Goal: Task Accomplishment & Management: Manage account settings

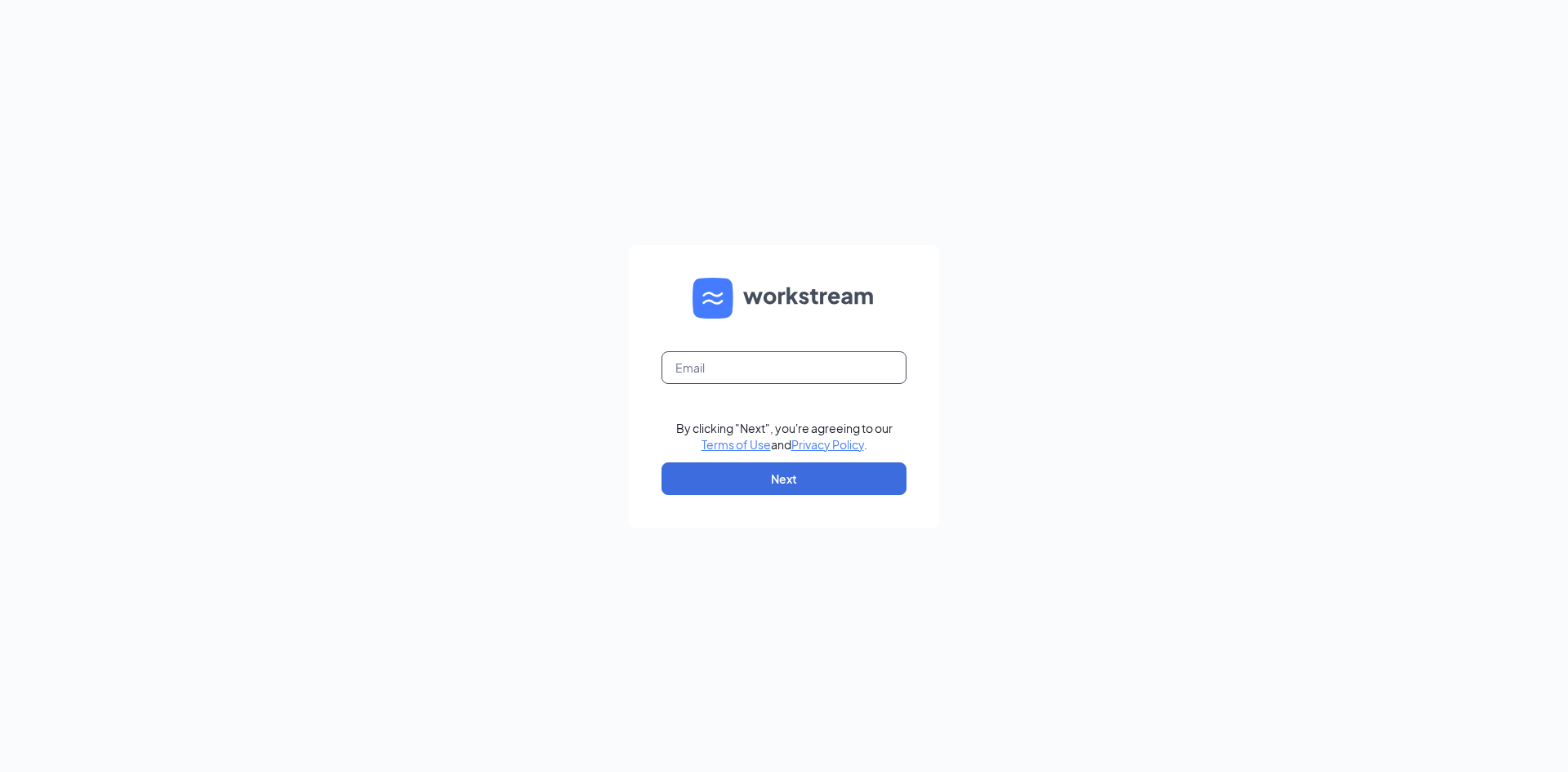
click at [700, 368] on input "text" at bounding box center [784, 368] width 245 height 33
type input "[PERSON_NAME][EMAIL_ADDRESS][DOMAIN_NAME]"
click at [777, 478] on button "Next" at bounding box center [784, 479] width 245 height 33
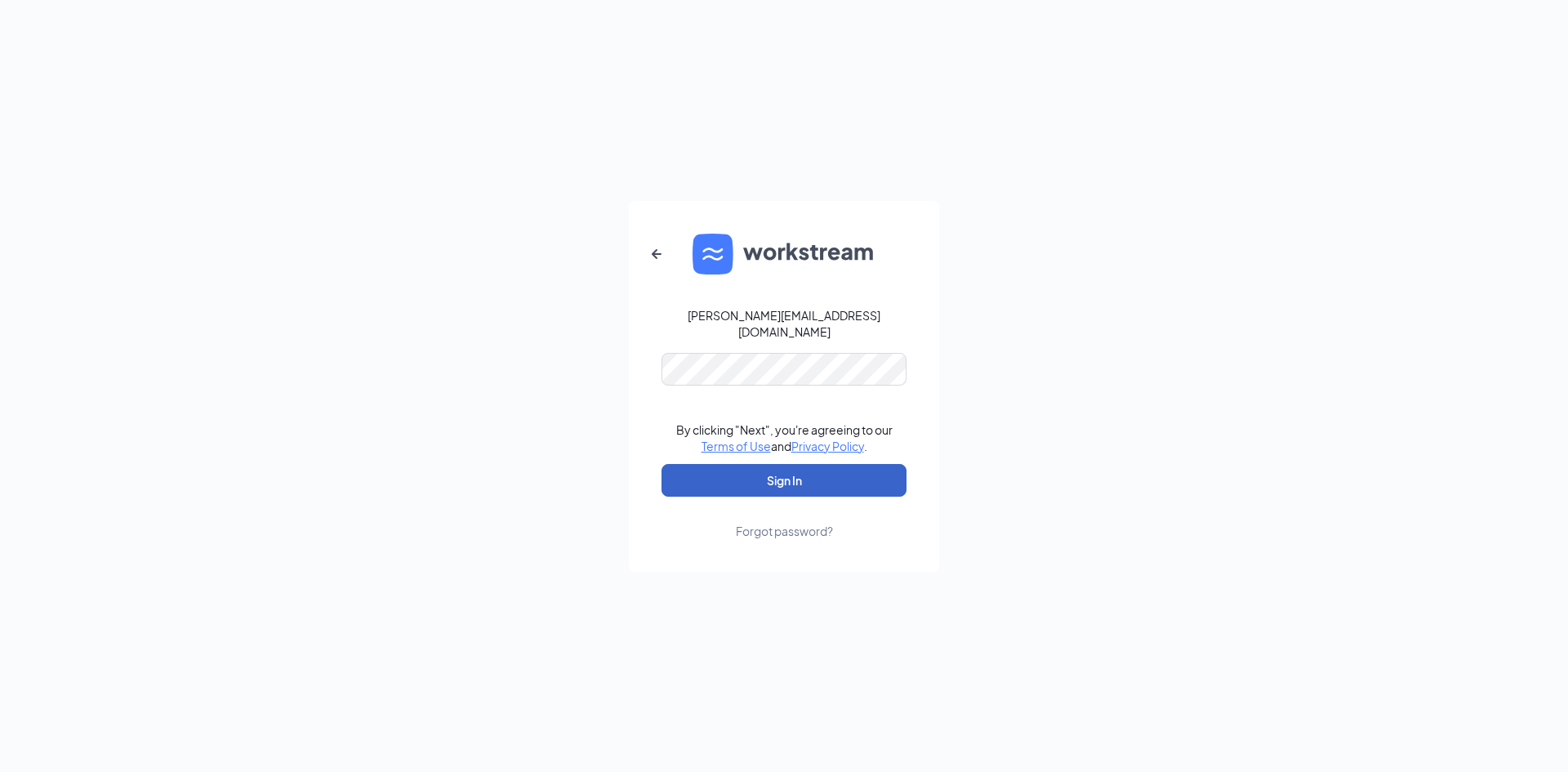
click at [806, 475] on button "Sign In" at bounding box center [784, 481] width 245 height 33
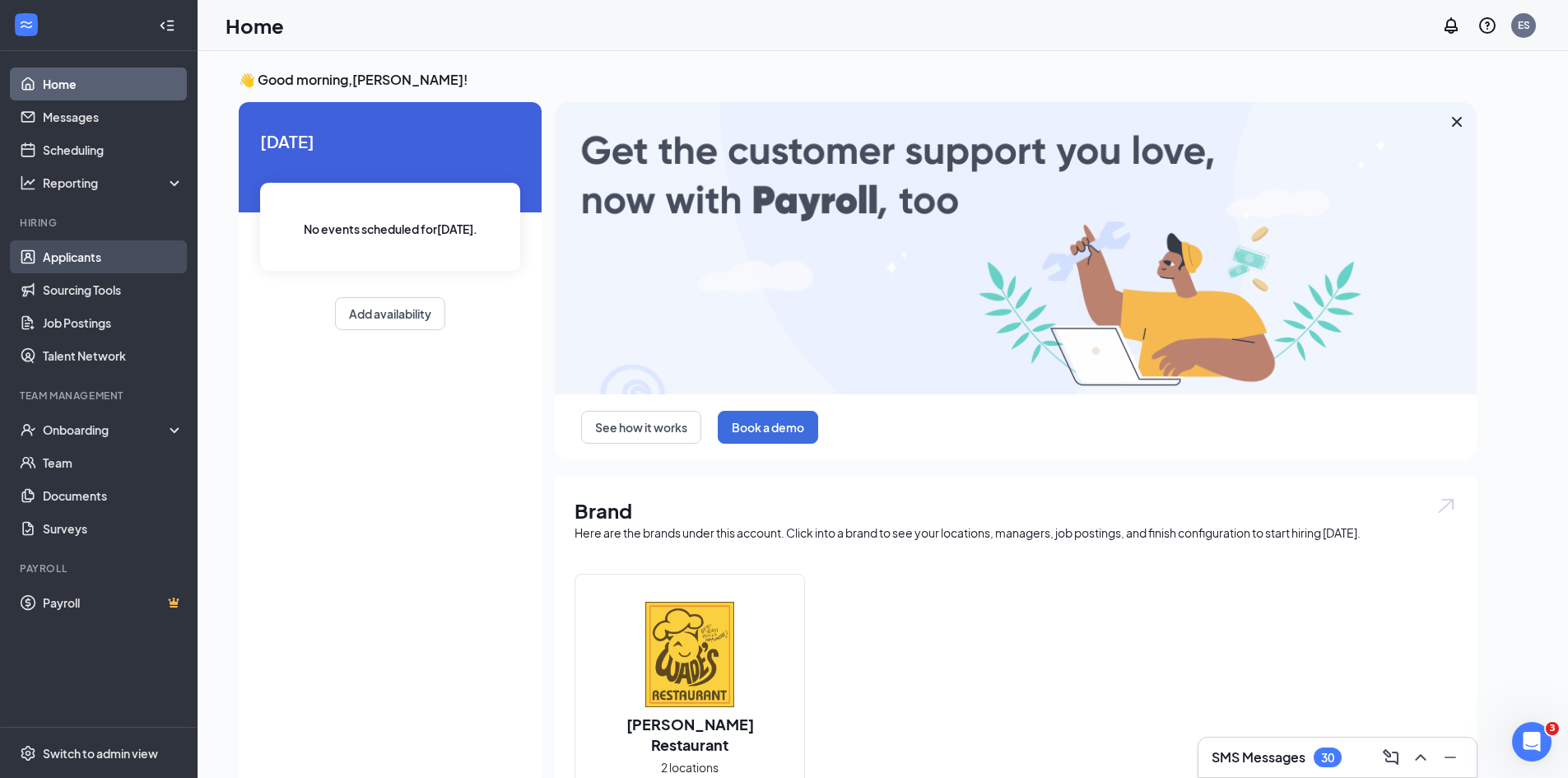
click at [79, 261] on link "Applicants" at bounding box center [113, 257] width 141 height 33
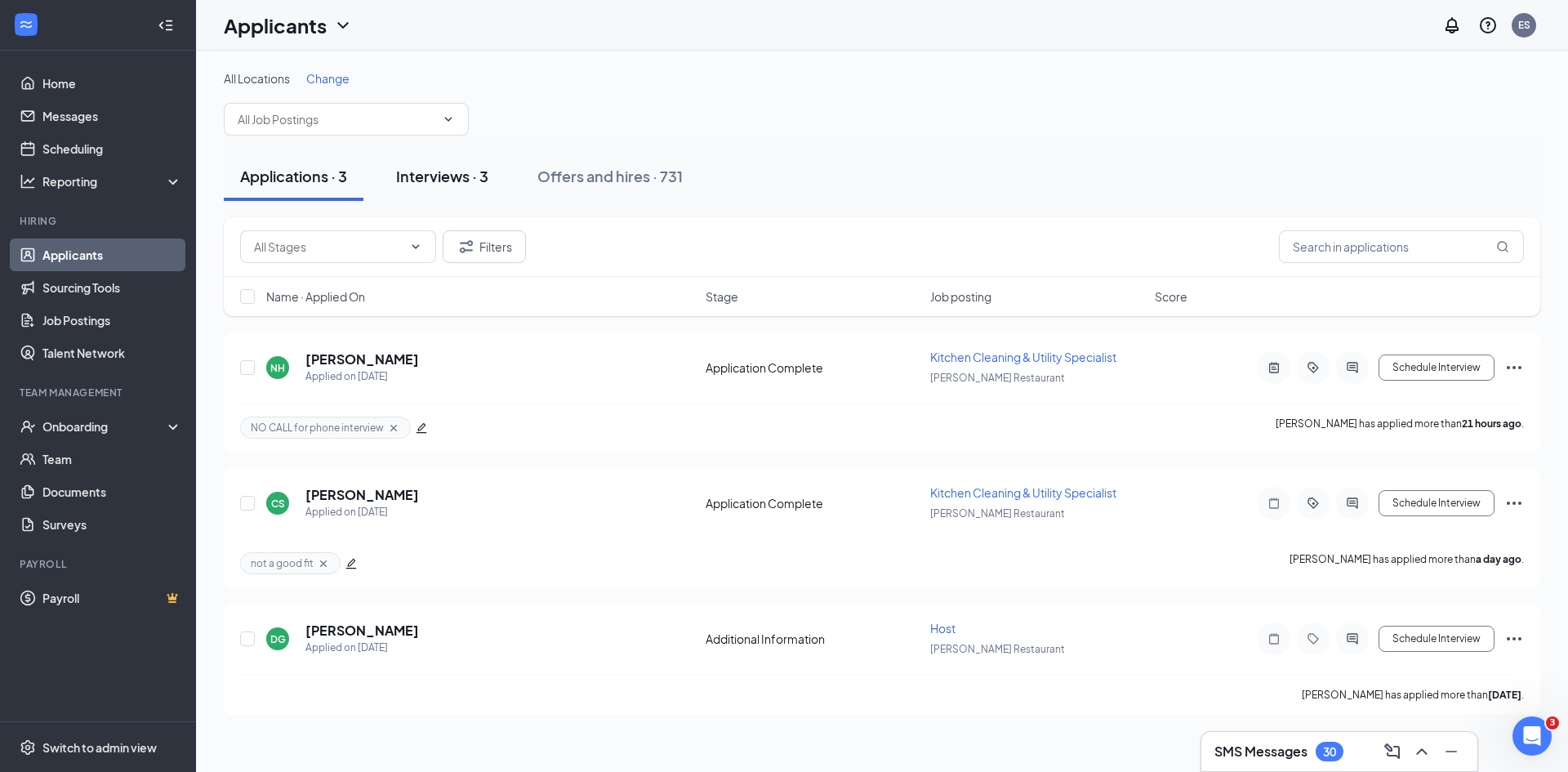
click at [444, 169] on div "Interviews · 3" at bounding box center [442, 176] width 92 height 20
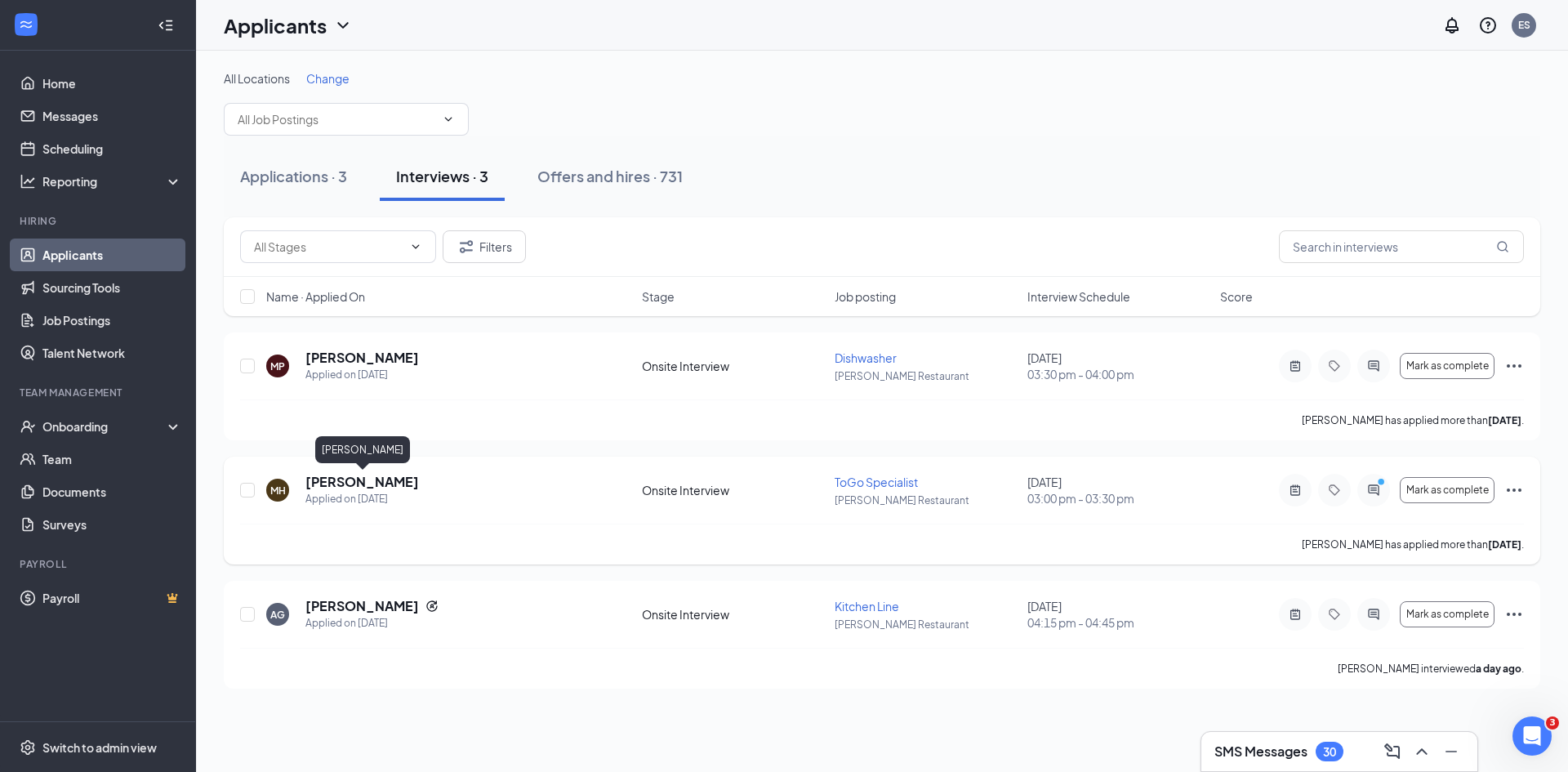
click at [411, 478] on h5 "[PERSON_NAME]" at bounding box center [363, 482] width 113 height 18
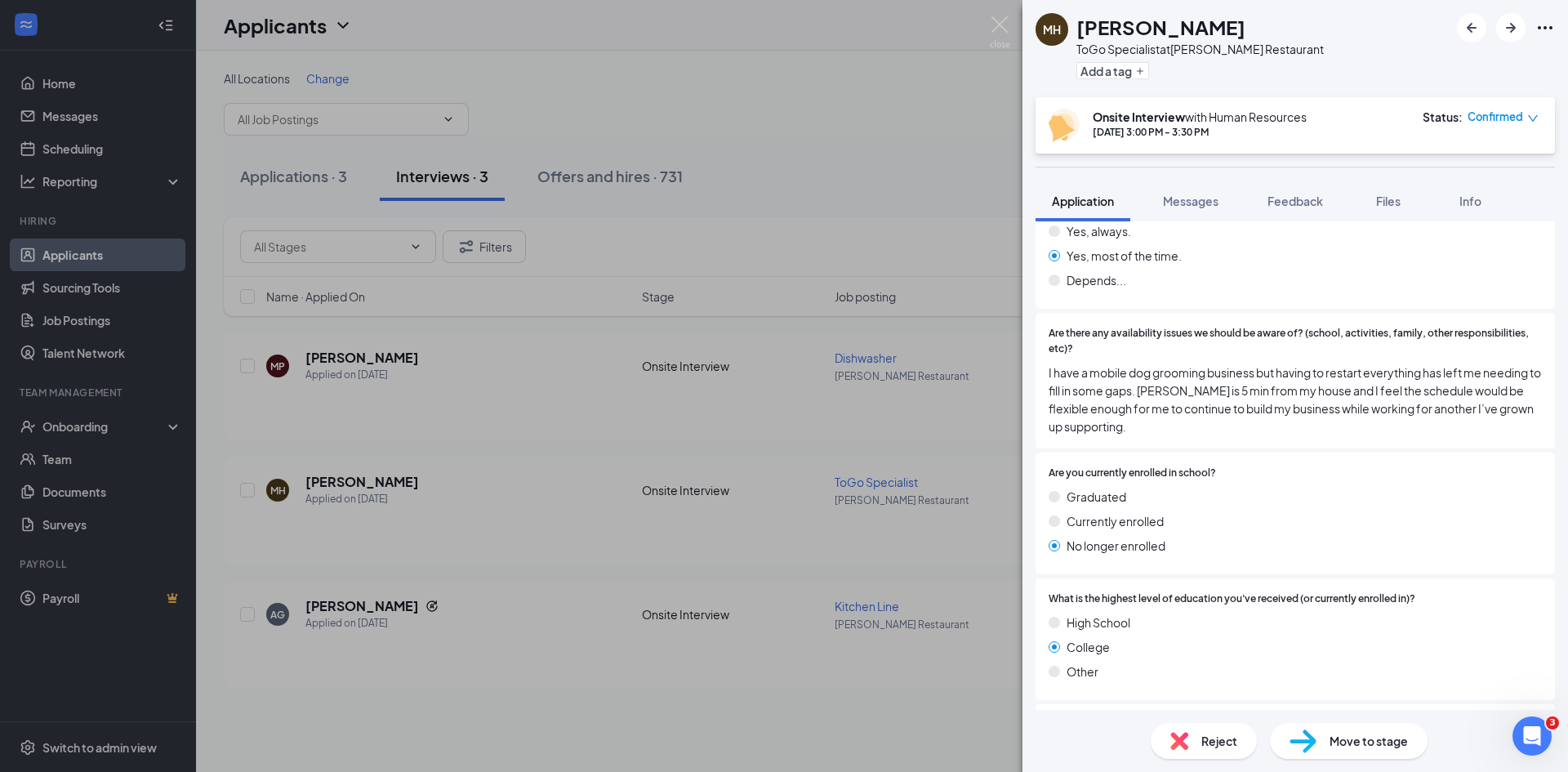
scroll to position [2942, 0]
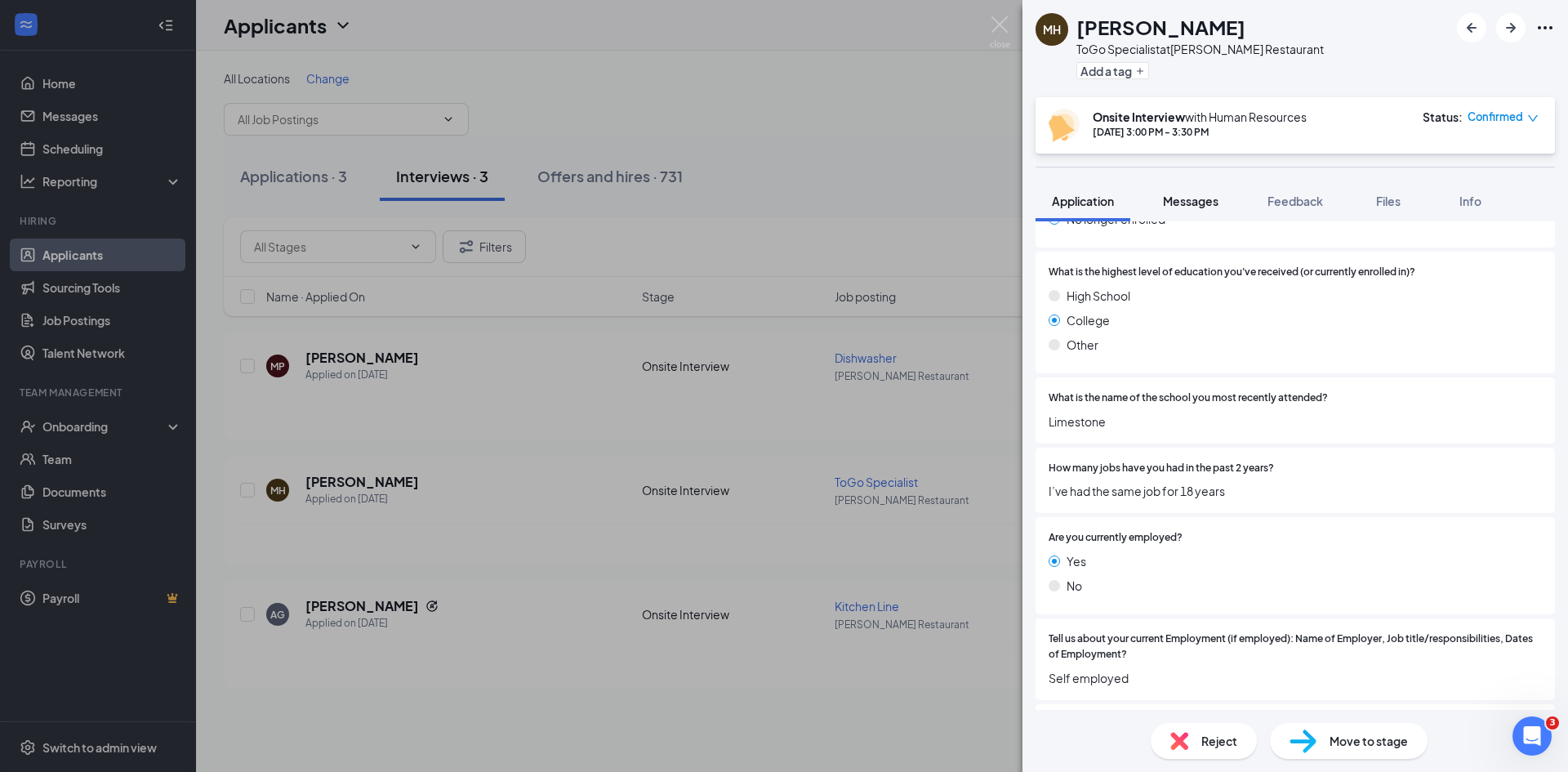
click at [1198, 197] on span "Messages" at bounding box center [1191, 201] width 56 height 15
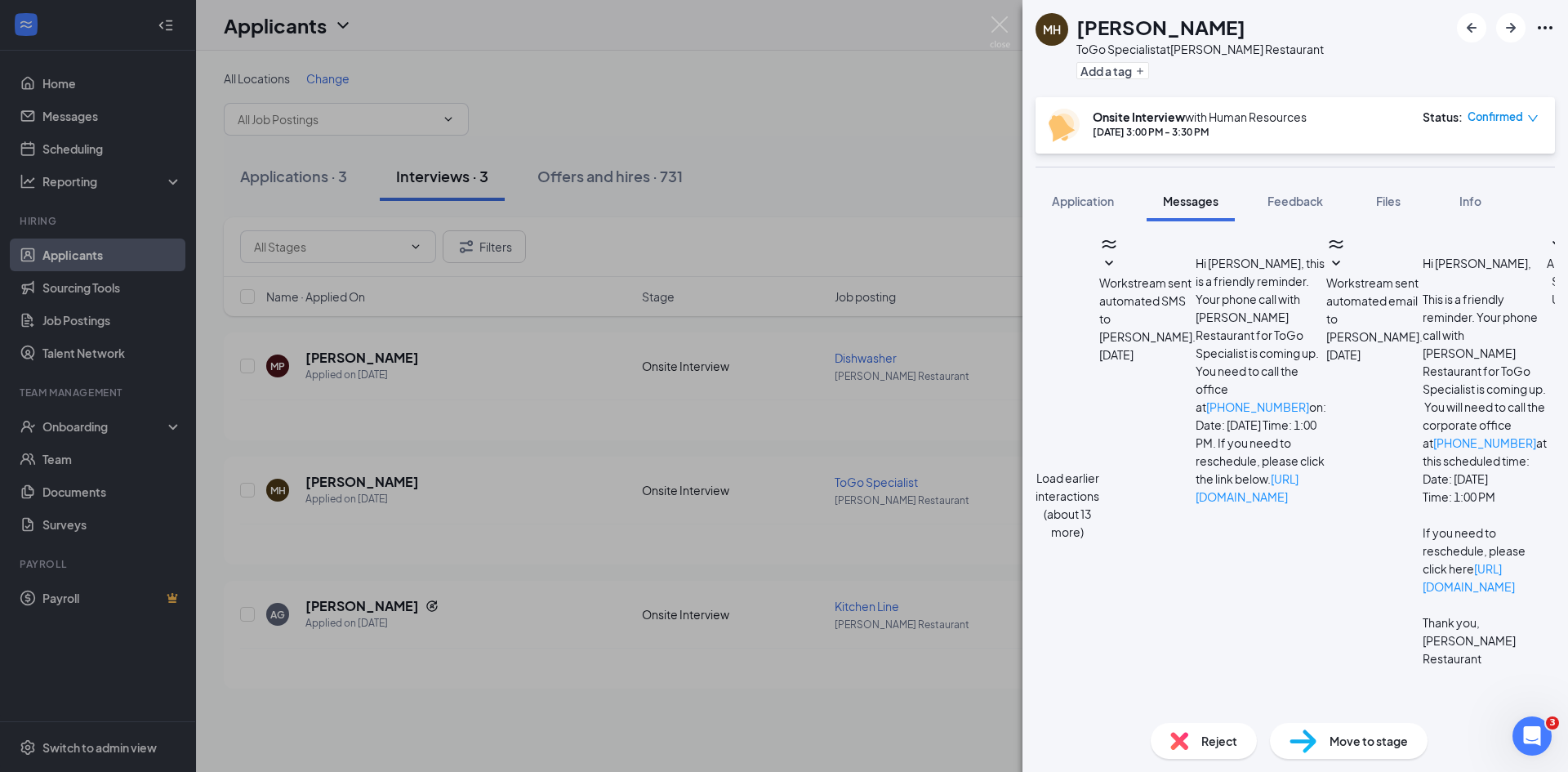
click at [1195, 324] on span "Workstream sent automated SMS to [PERSON_NAME]." at bounding box center [1148, 309] width 97 height 69
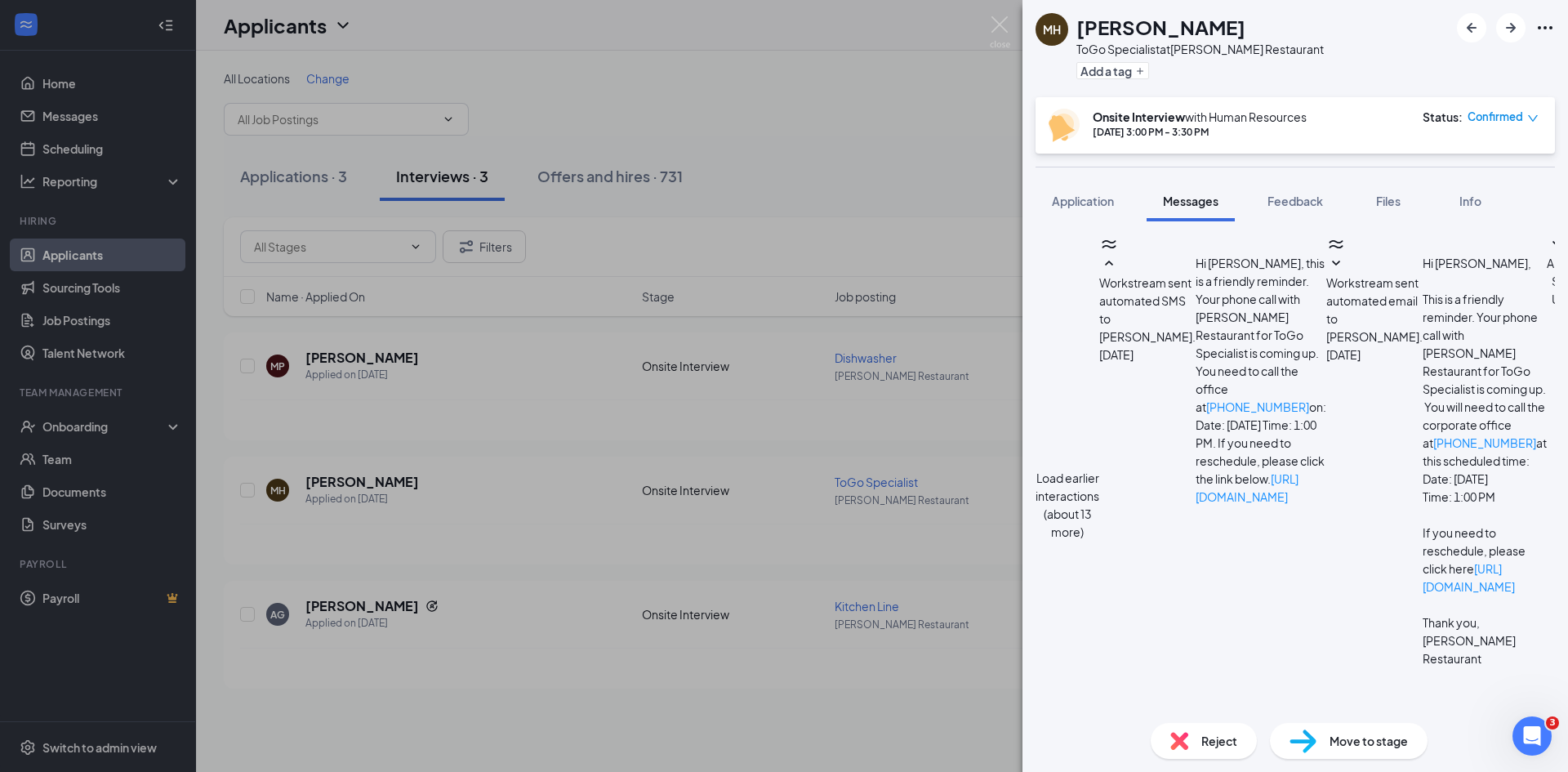
scroll to position [1118, 0]
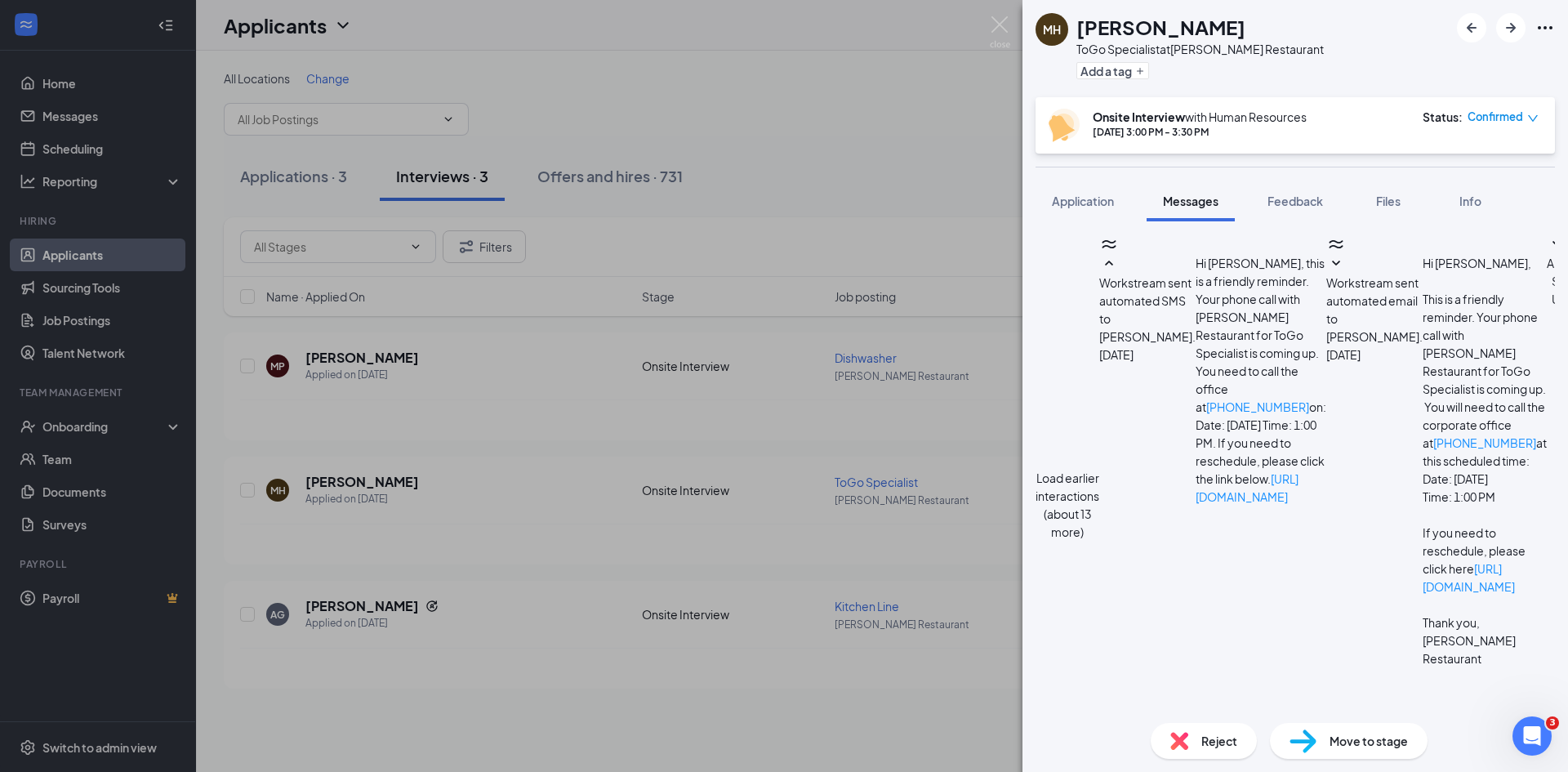
type textarea "Hi [PERSON_NAME], the interview for 3:00 [DATE] was an on site interview at the…"
drag, startPoint x: 1209, startPoint y: 509, endPoint x: 1126, endPoint y: 468, distance: 92.6
copy span "Hey this is [PERSON_NAME]. Who do I call for [DATE] interview? The same number …"
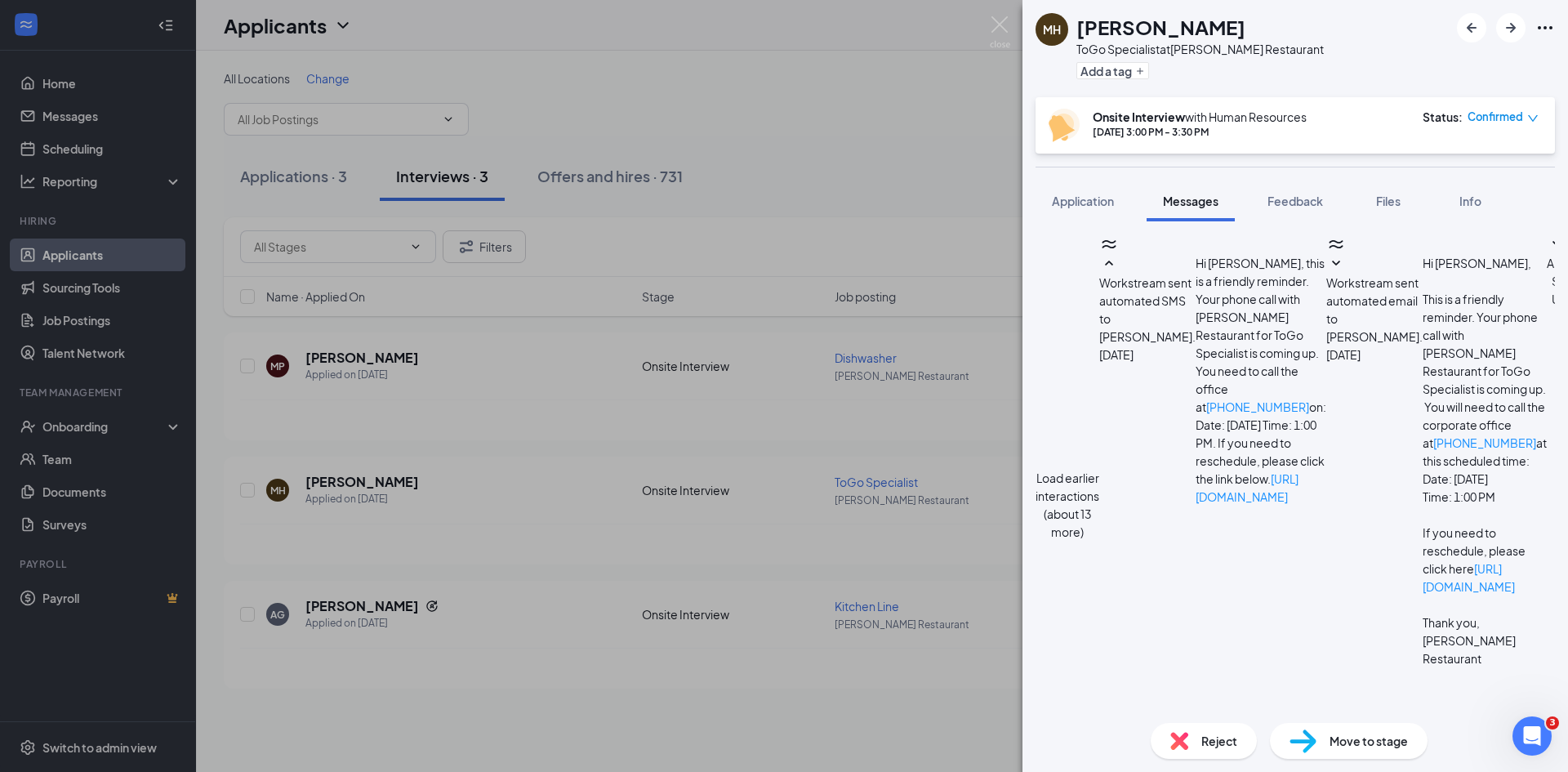
click at [1304, 200] on span "Feedback" at bounding box center [1295, 201] width 56 height 15
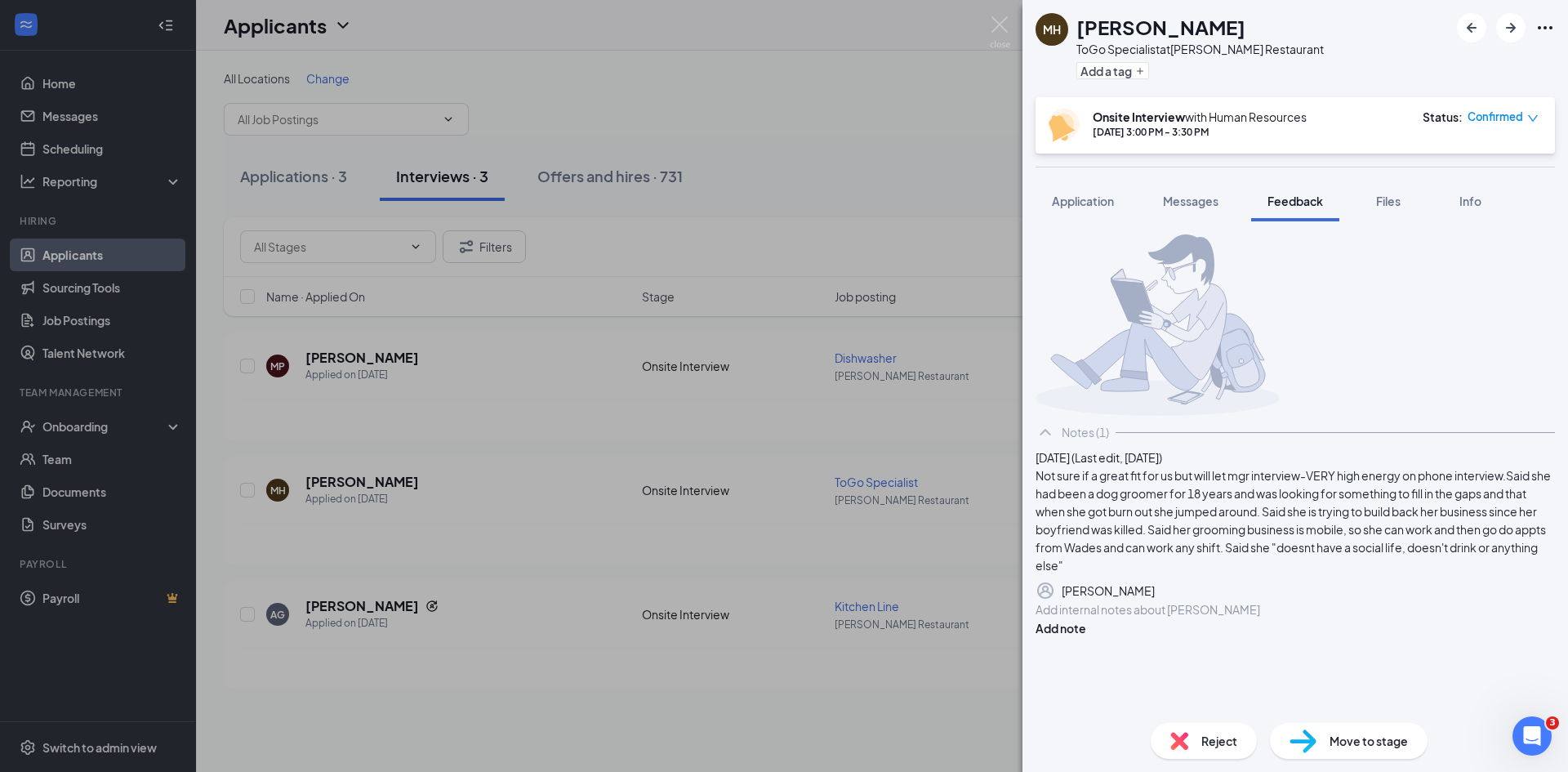
scroll to position [89, 0]
click at [1080, 619] on div at bounding box center [1295, 609] width 518 height 17
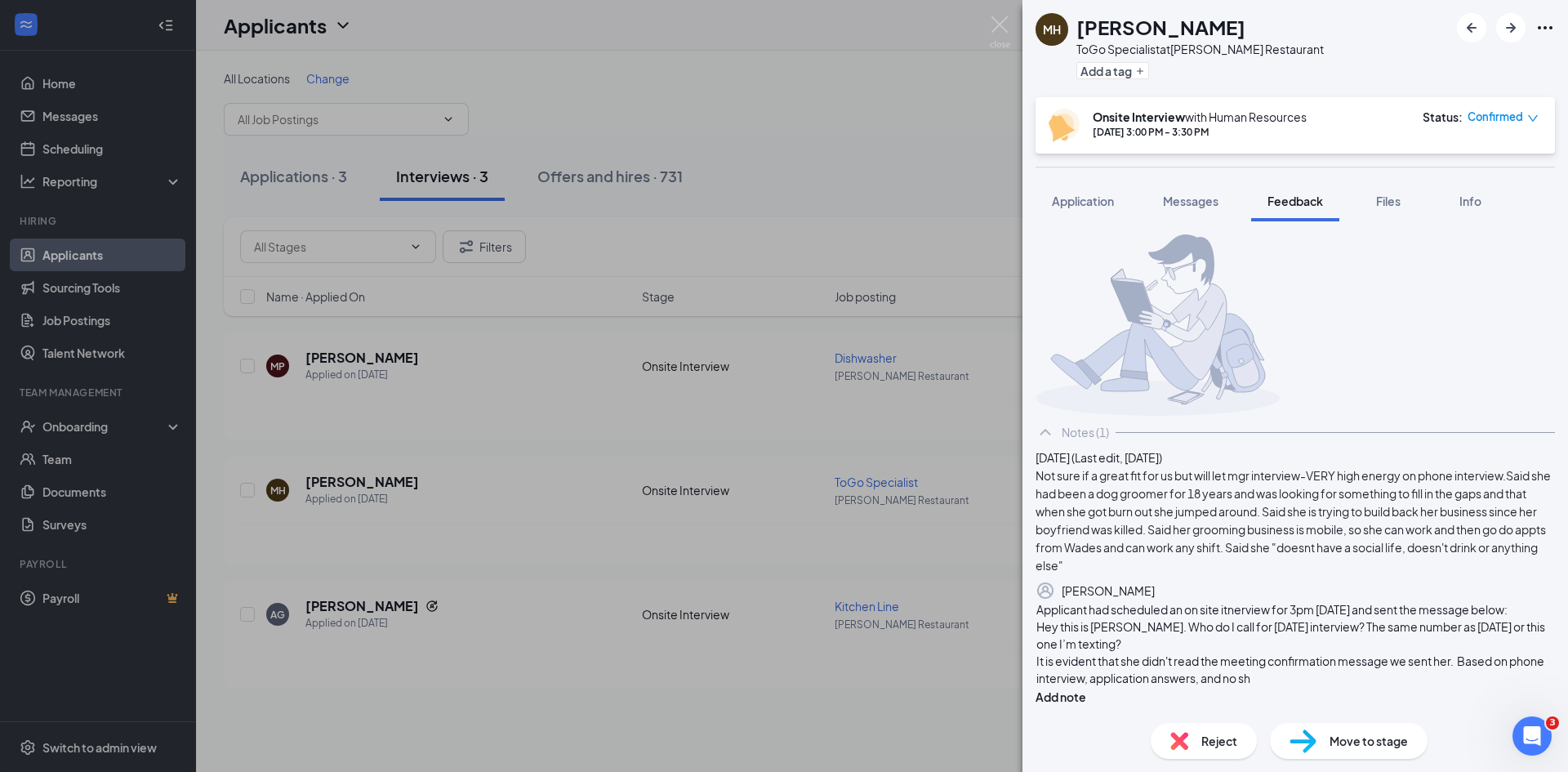
scroll to position [163, 0]
click at [1087, 688] on button "Add note" at bounding box center [1060, 697] width 50 height 18
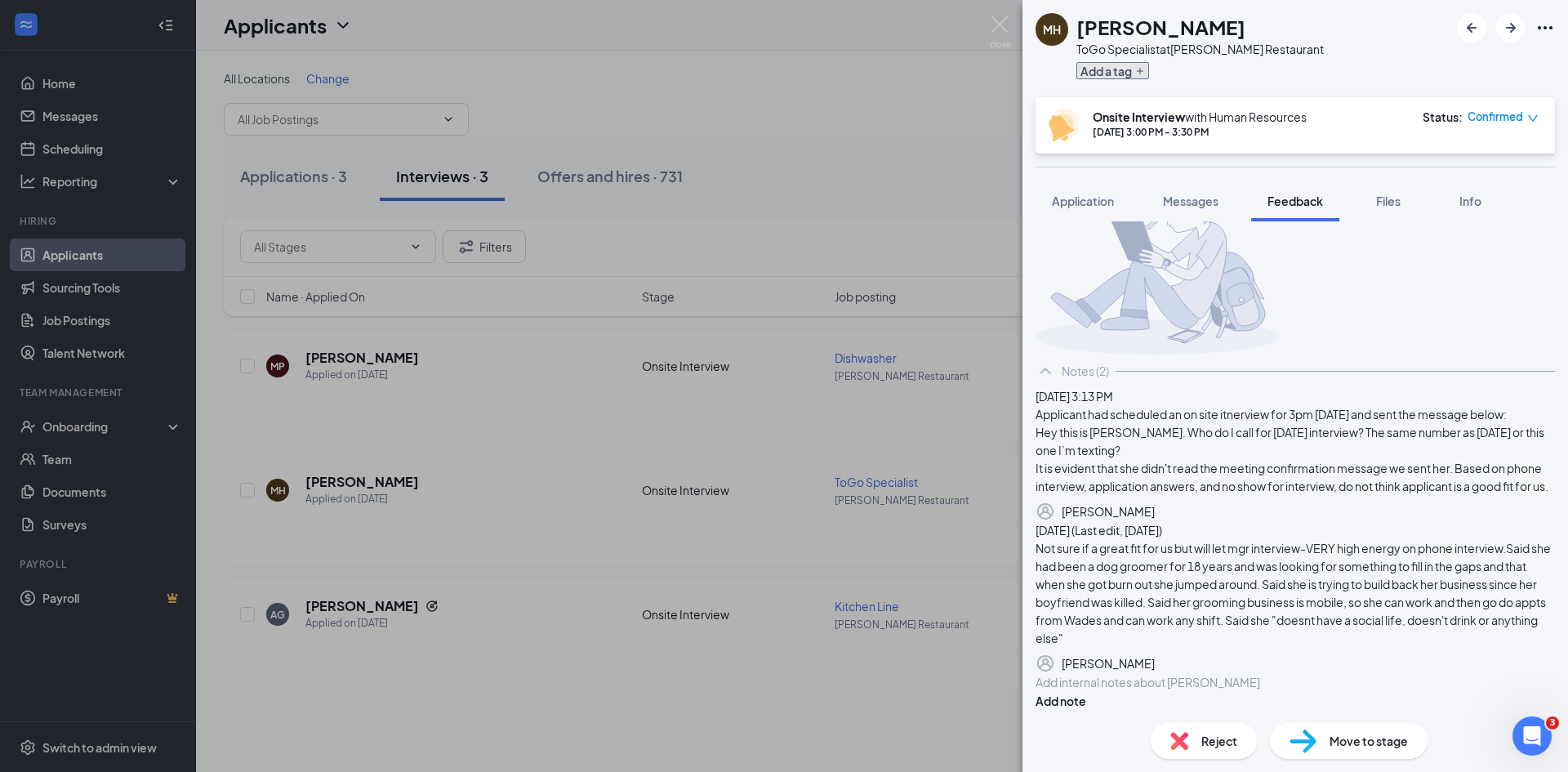
click at [1100, 70] on button "Add a tag" at bounding box center [1113, 70] width 73 height 17
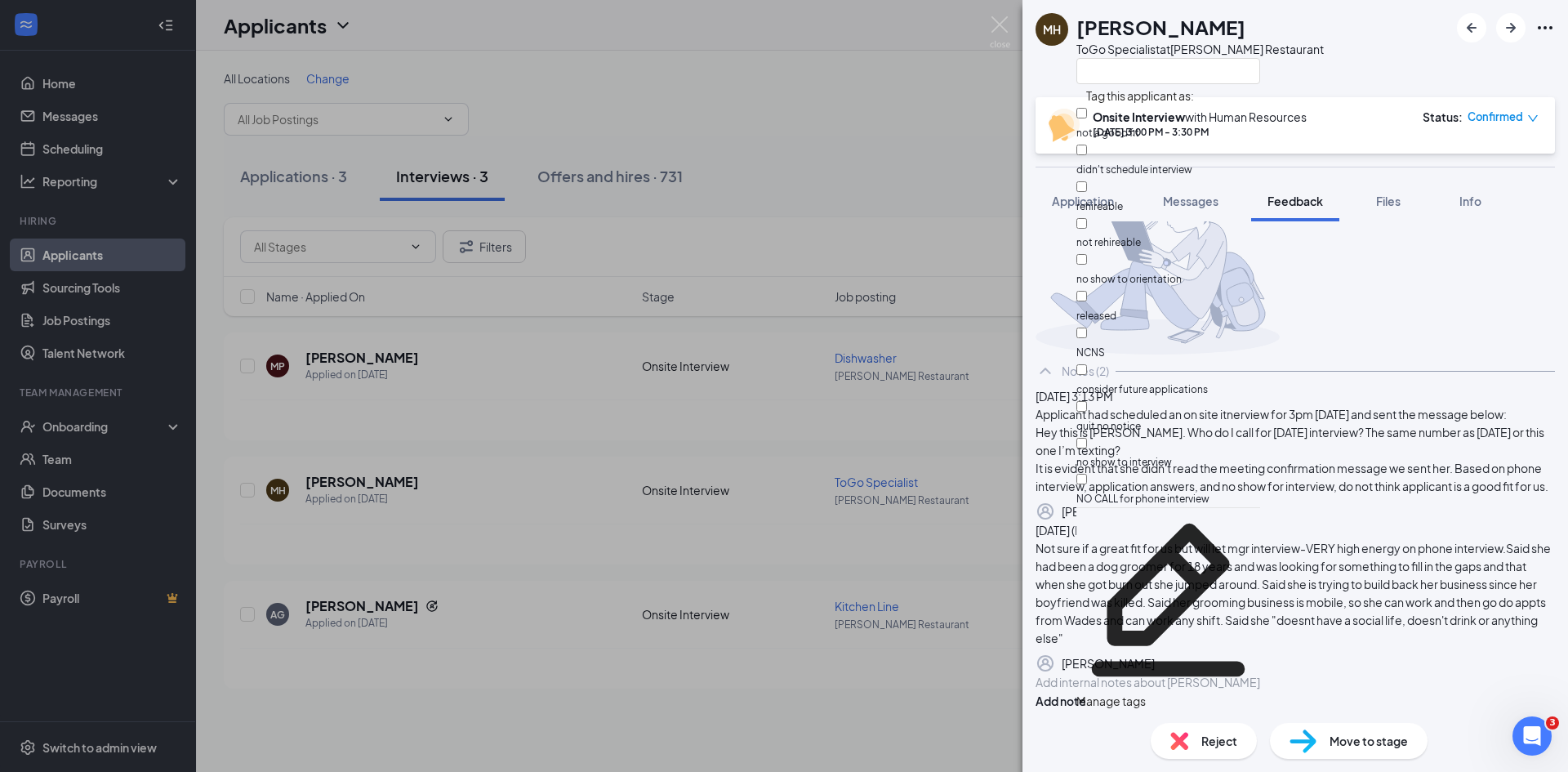
scroll to position [97, 0]
click at [1087, 438] on input "no show to interview" at bounding box center [1082, 443] width 11 height 11
checkbox input "true"
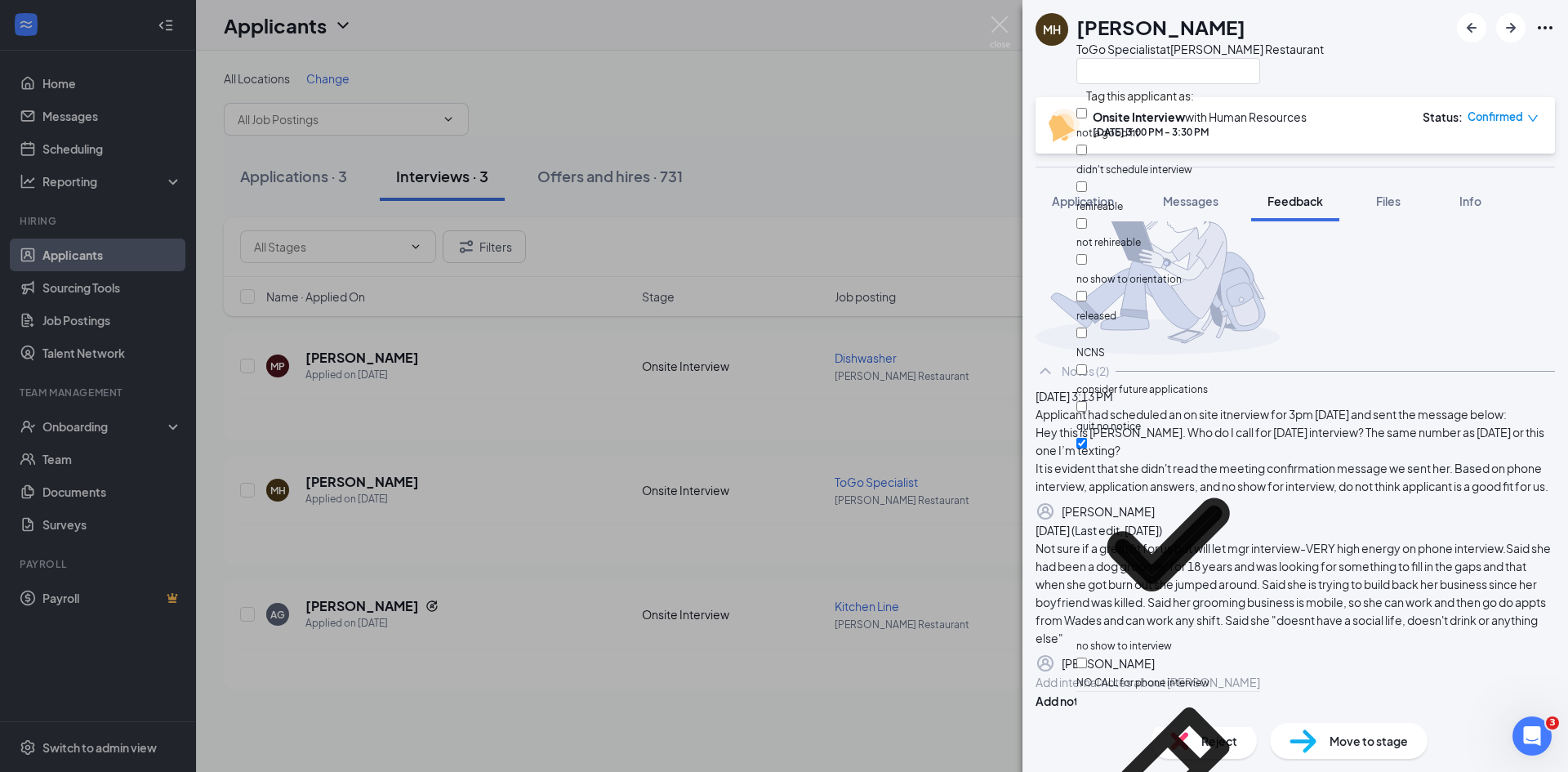
click at [1401, 275] on div at bounding box center [1295, 264] width 520 height 182
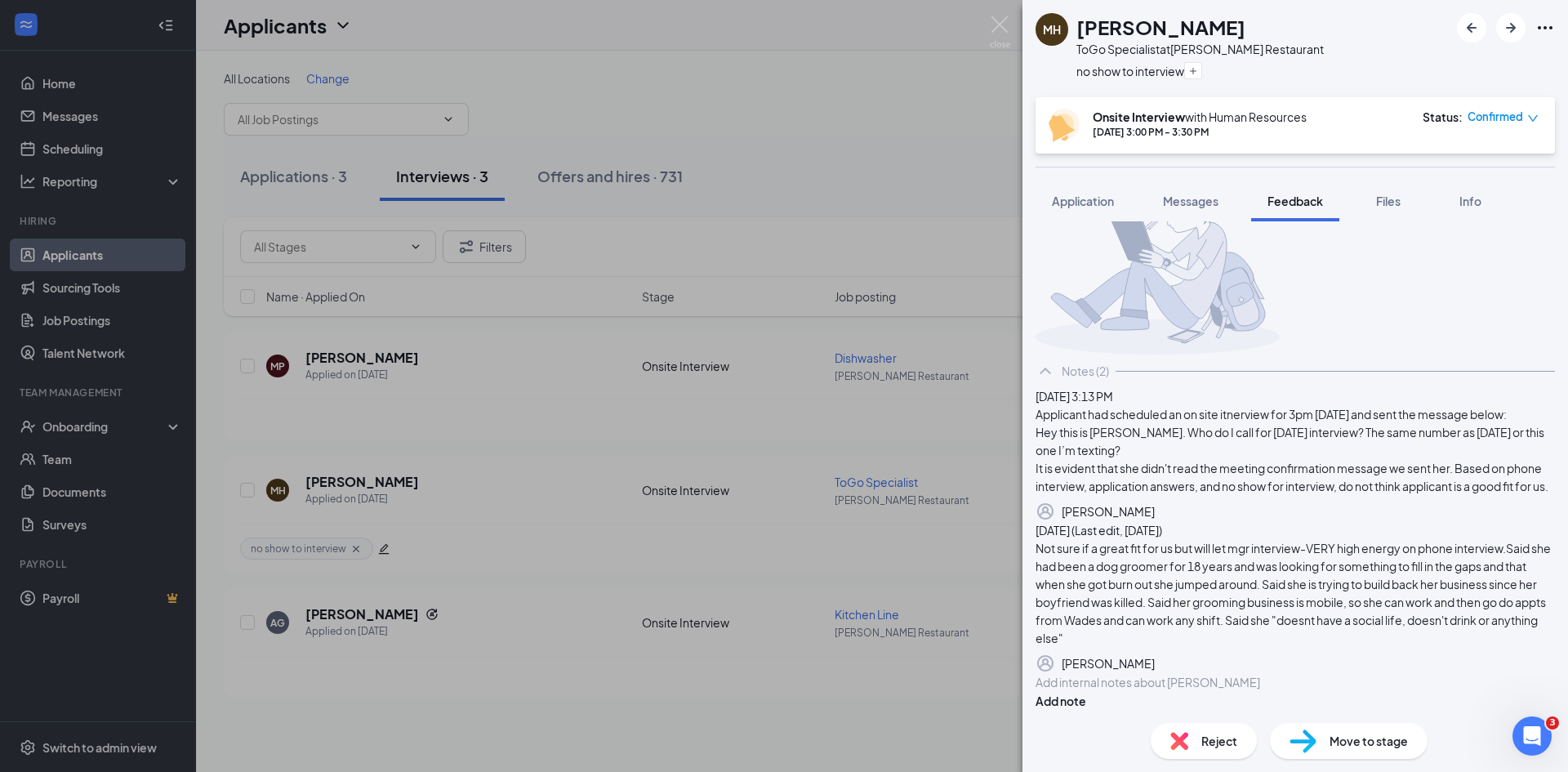
click at [1178, 745] on img at bounding box center [1180, 741] width 18 height 18
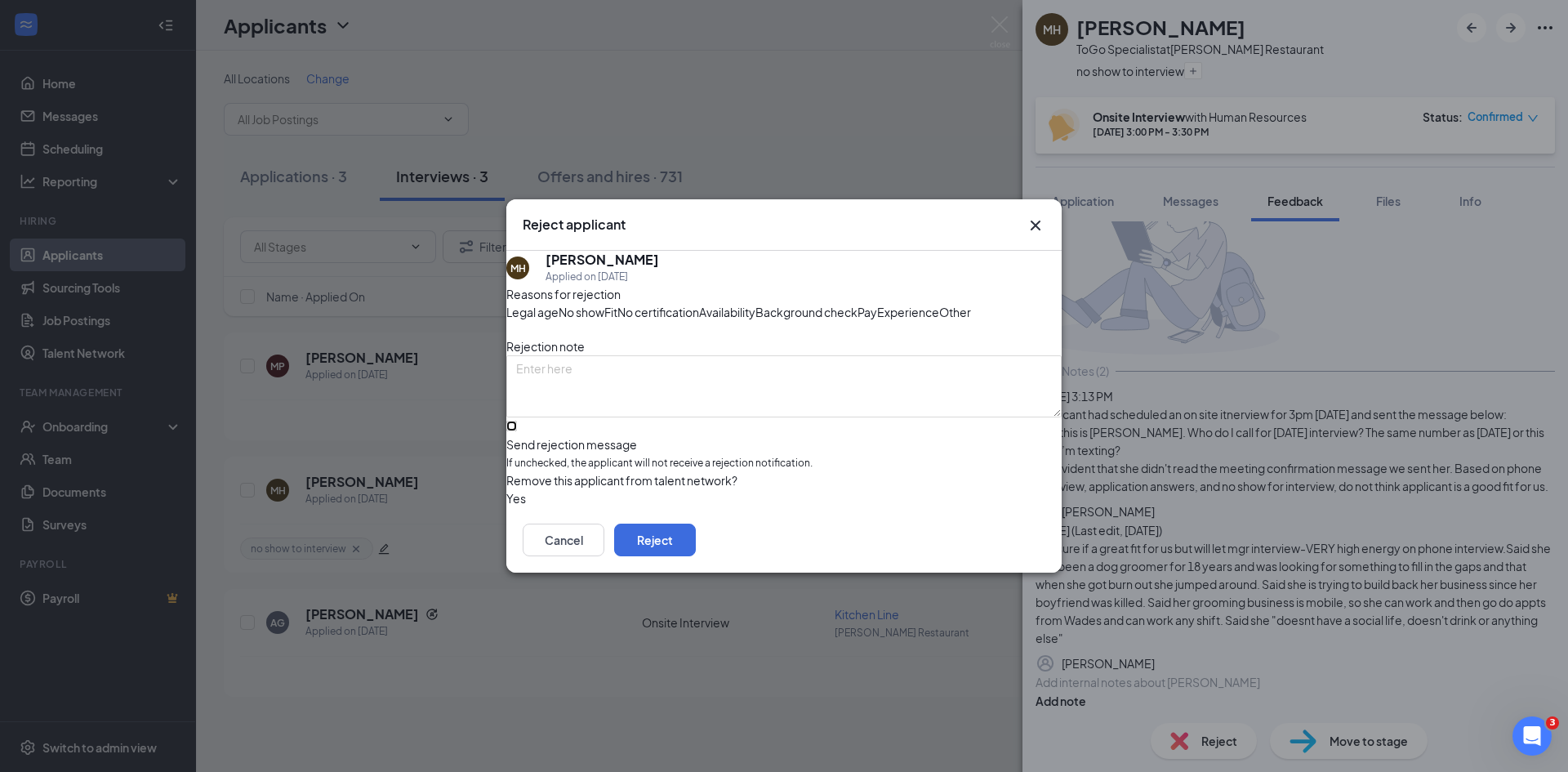
click at [517, 431] on input "Send rejection message If unchecked, the applicant will not receive a rejection…" at bounding box center [512, 427] width 11 height 11
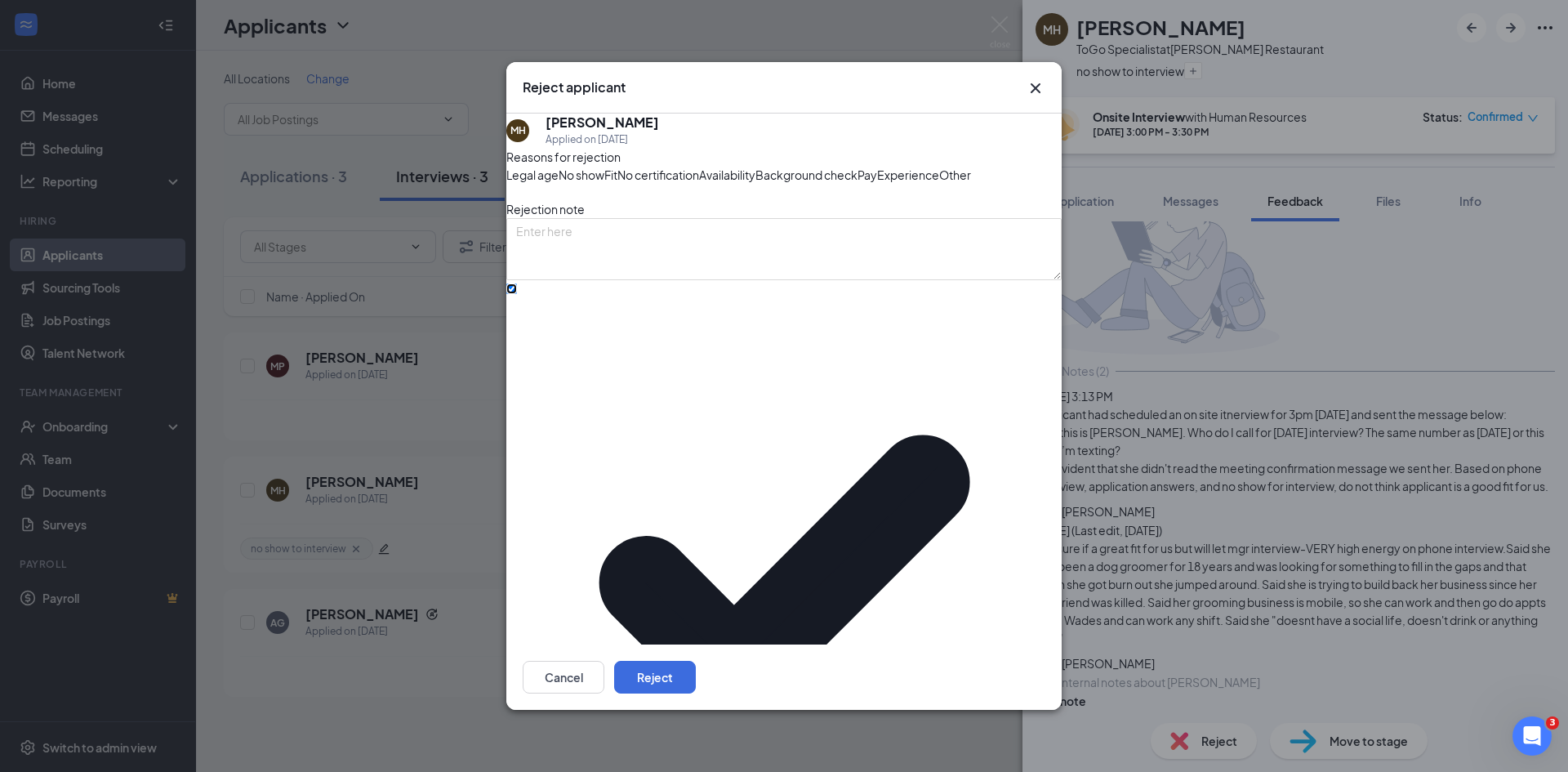
click at [517, 294] on input "Send rejection message If unchecked, the applicant will not receive a rejection…" at bounding box center [512, 289] width 11 height 11
checkbox input "false"
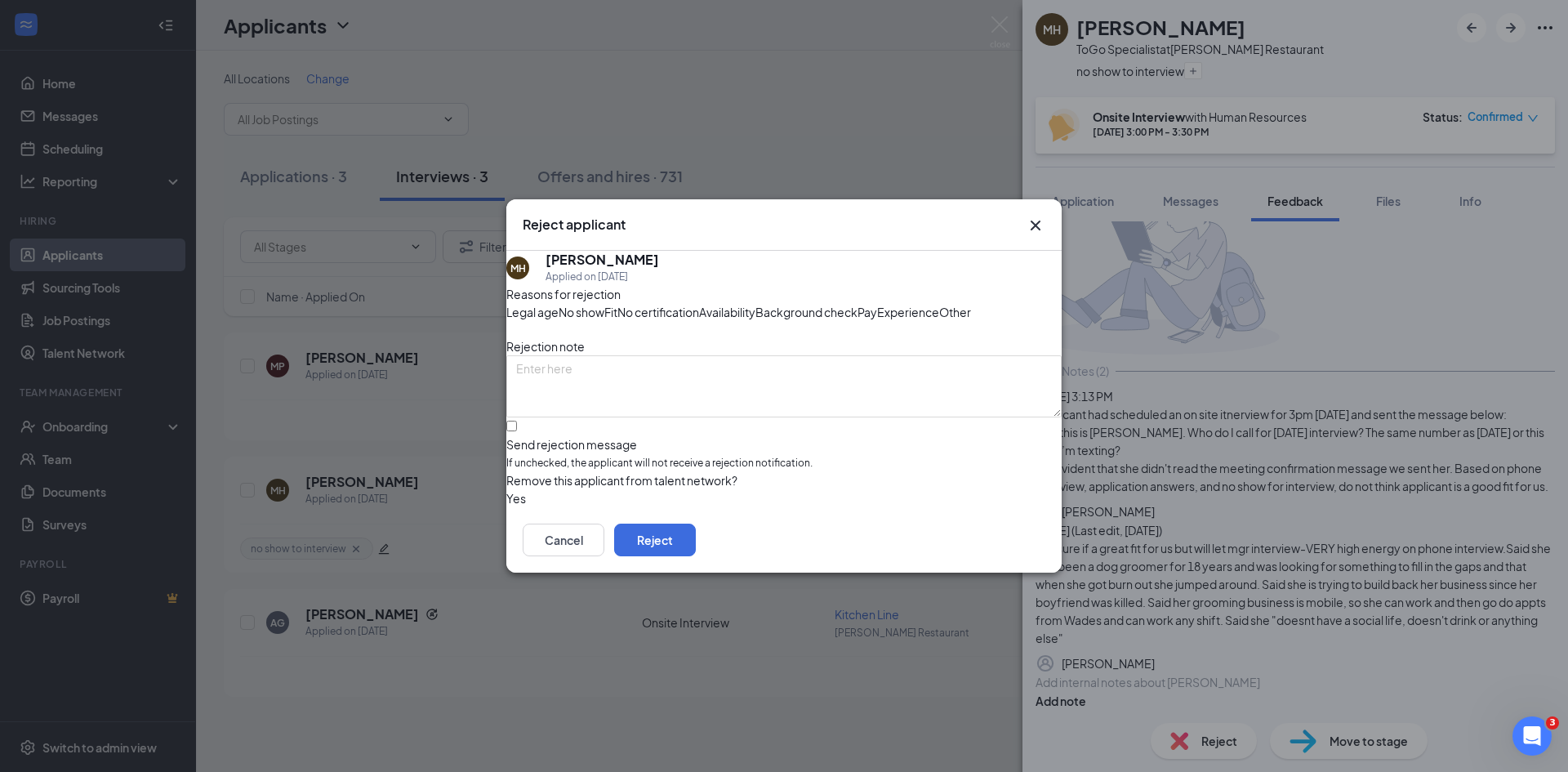
click at [507, 507] on button "button" at bounding box center [507, 499] width 0 height 18
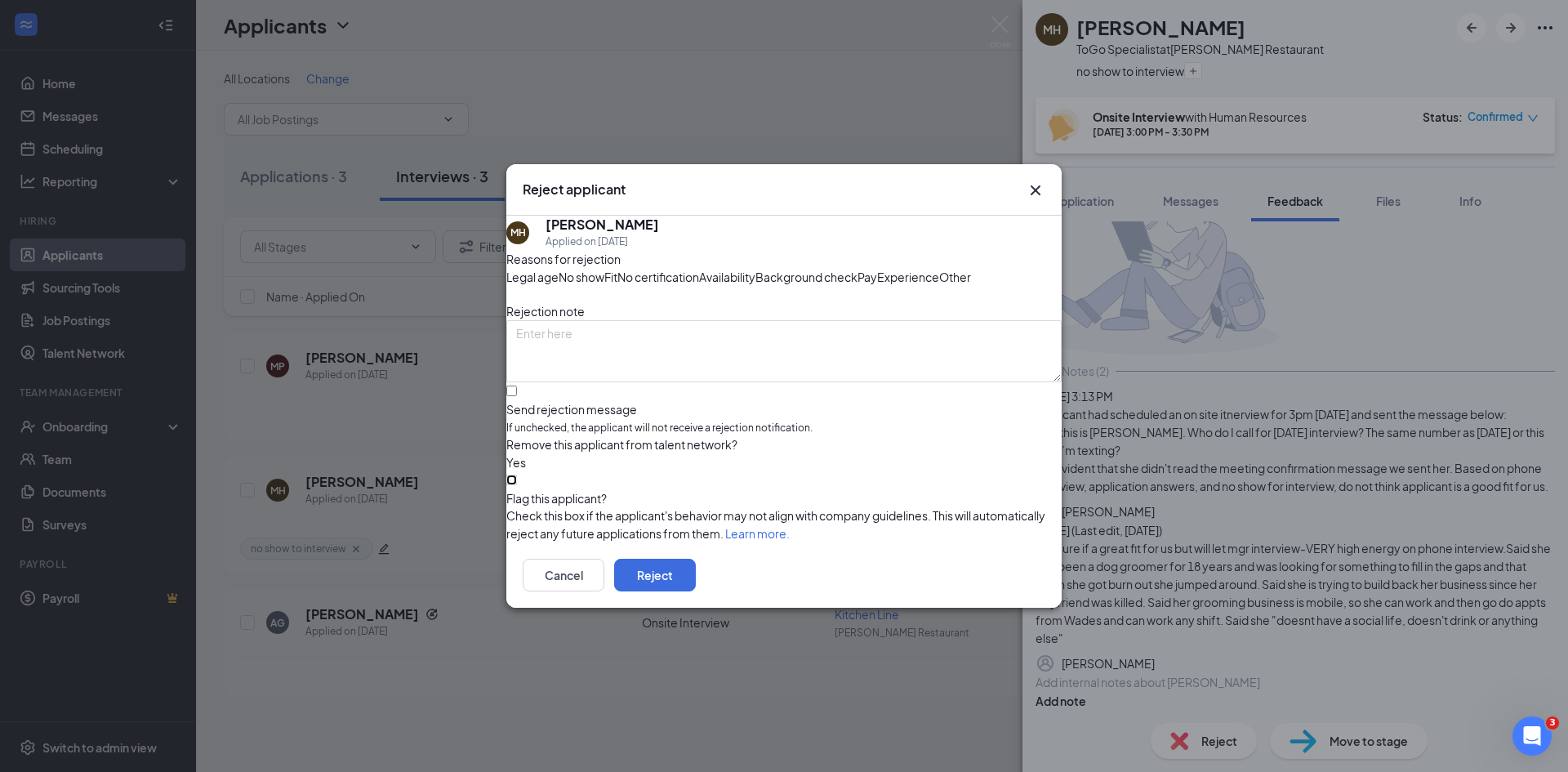
click at [517, 485] on input "Flag this applicant?" at bounding box center [512, 481] width 11 height 11
checkbox input "true"
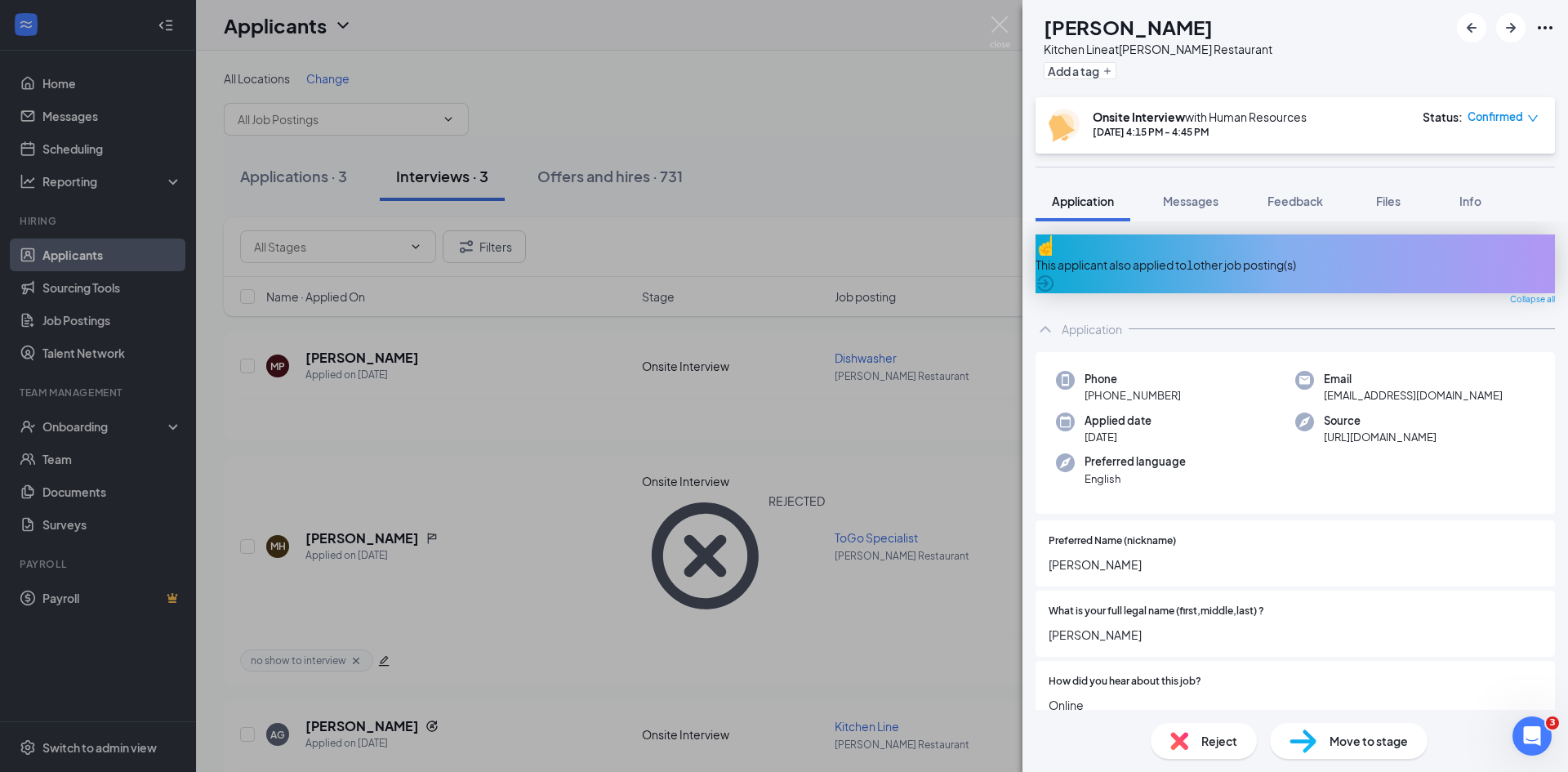
click at [496, 419] on div "AG [PERSON_NAME] Kitchen Line at [PERSON_NAME] Restaurant Add a tag Onsite Inte…" at bounding box center [784, 386] width 1568 height 772
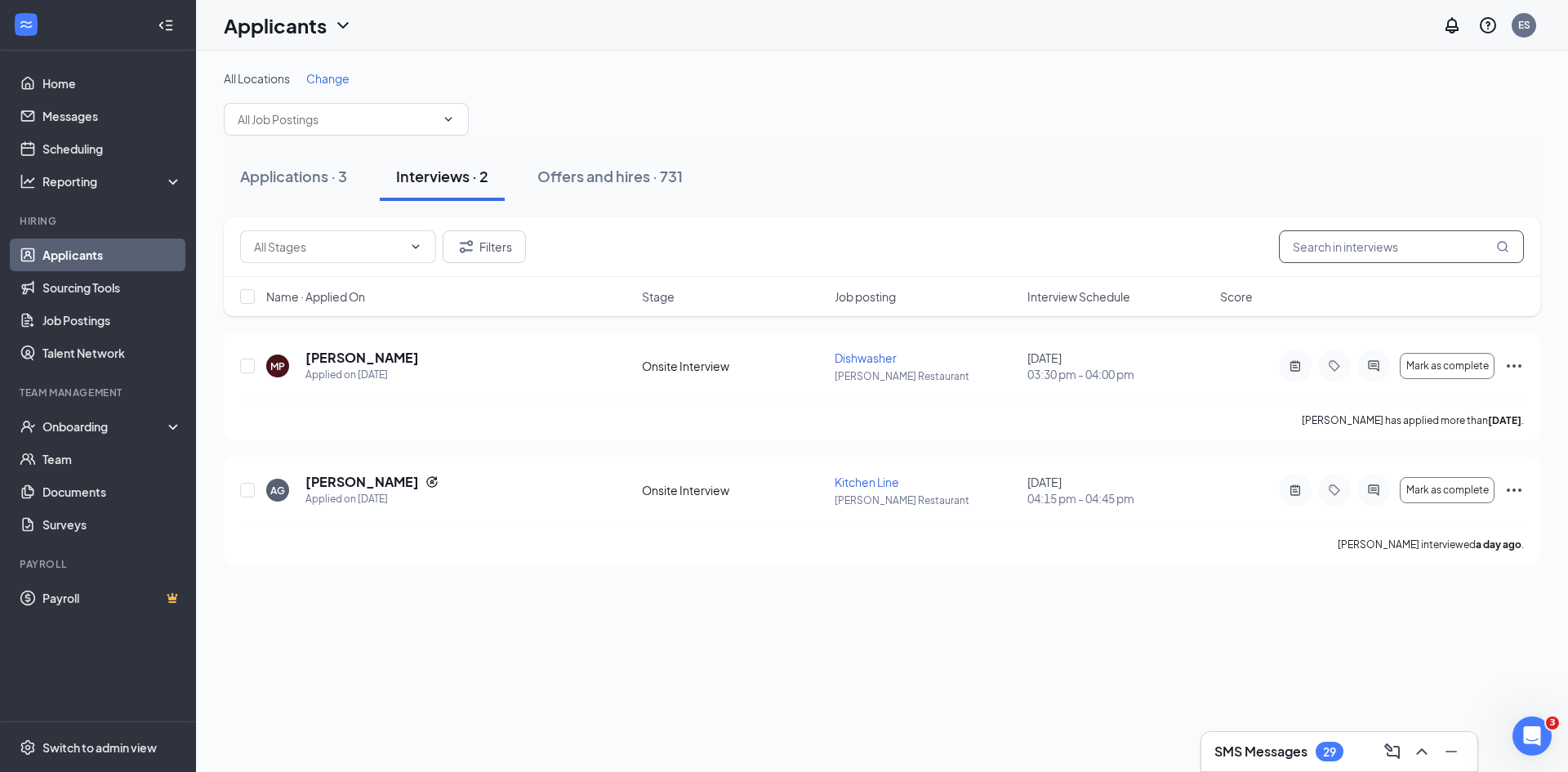
click at [1344, 249] on input "text" at bounding box center [1402, 247] width 245 height 33
type input "[PERSON_NAME]"
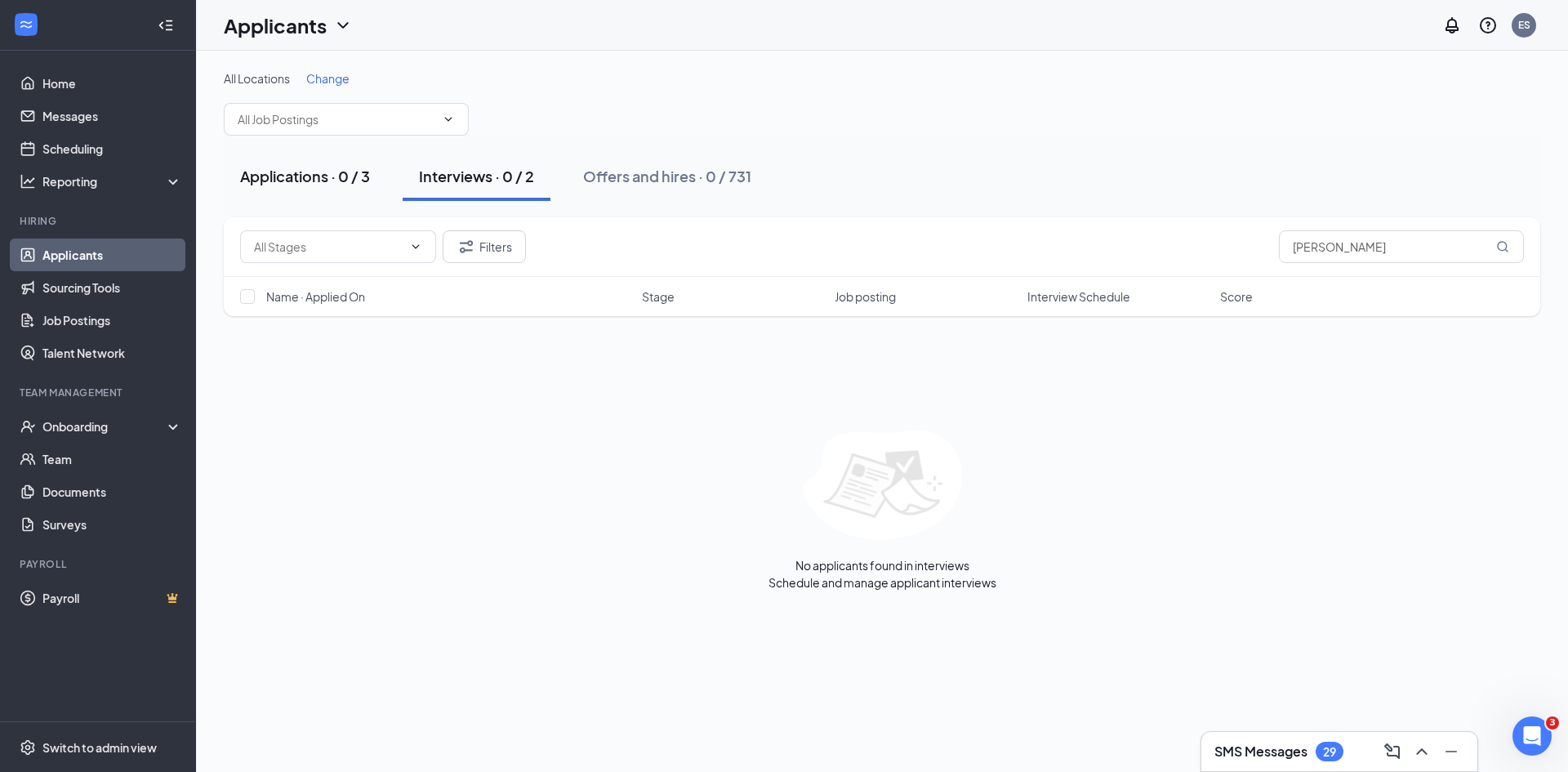
click at [298, 174] on div "Applications · 0 / 3" at bounding box center [305, 176] width 130 height 20
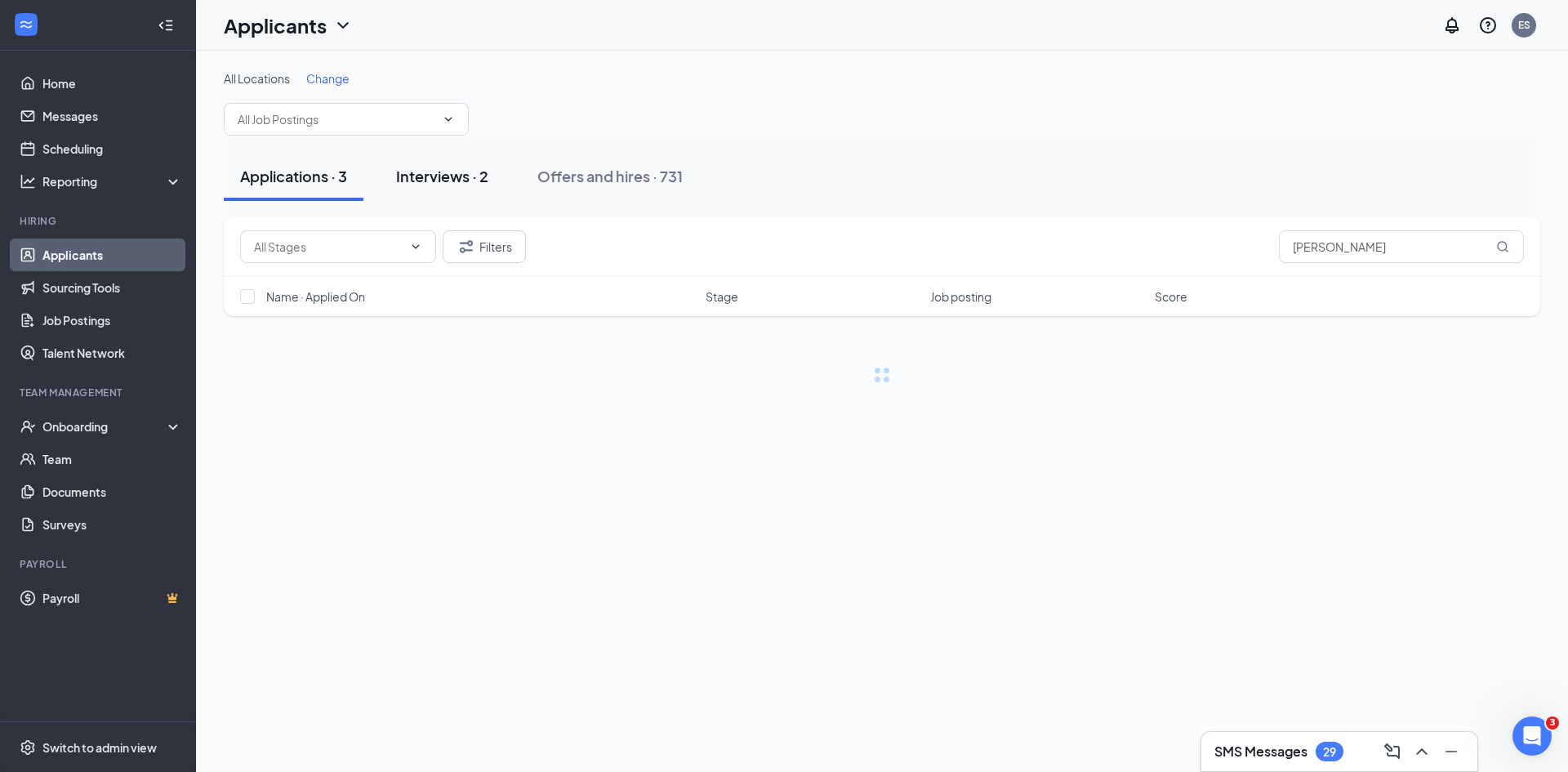
click at [450, 171] on div "Interviews · 2" at bounding box center [442, 176] width 92 height 20
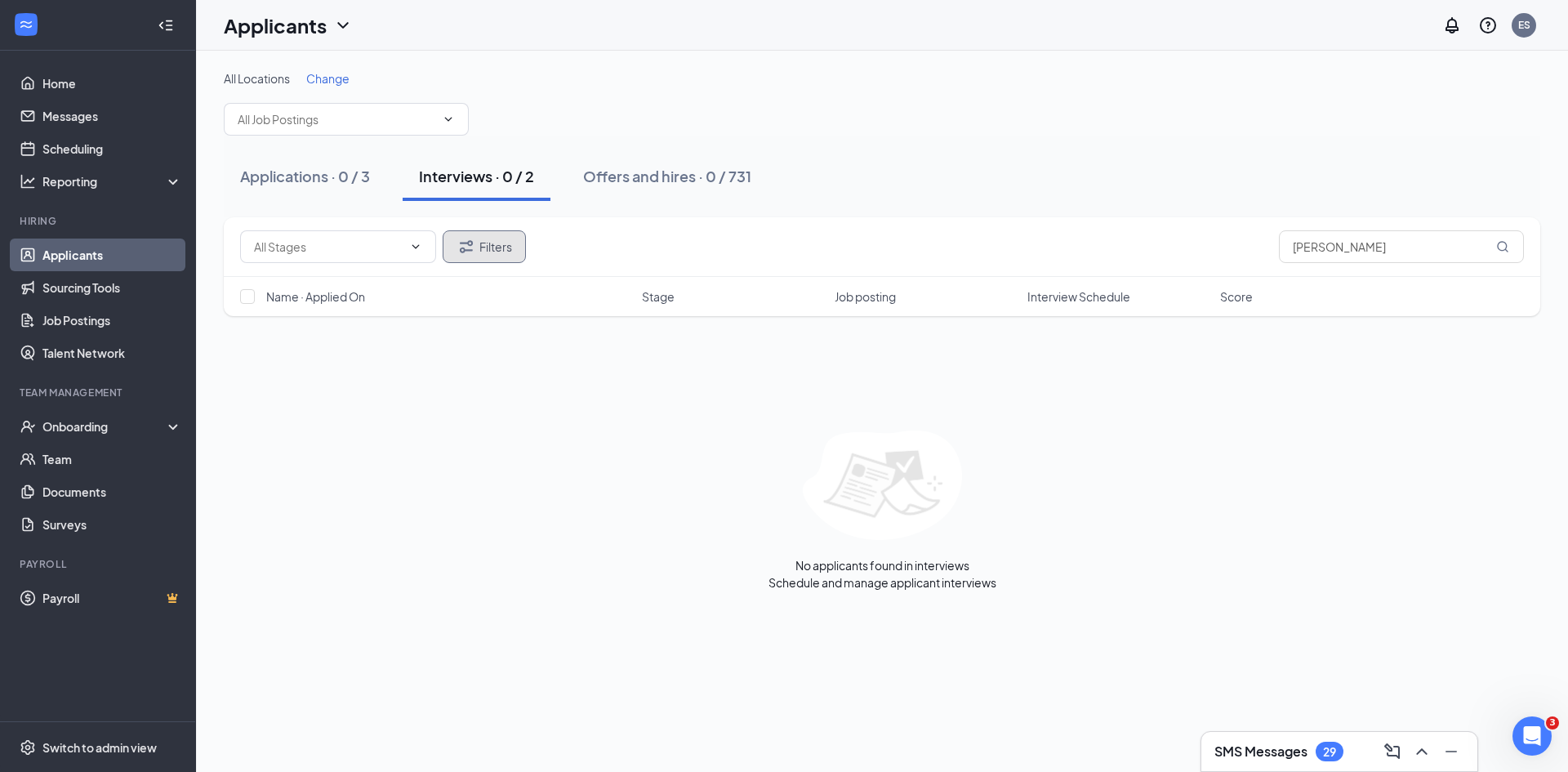
click at [462, 250] on icon "Filter" at bounding box center [466, 246] width 19 height 19
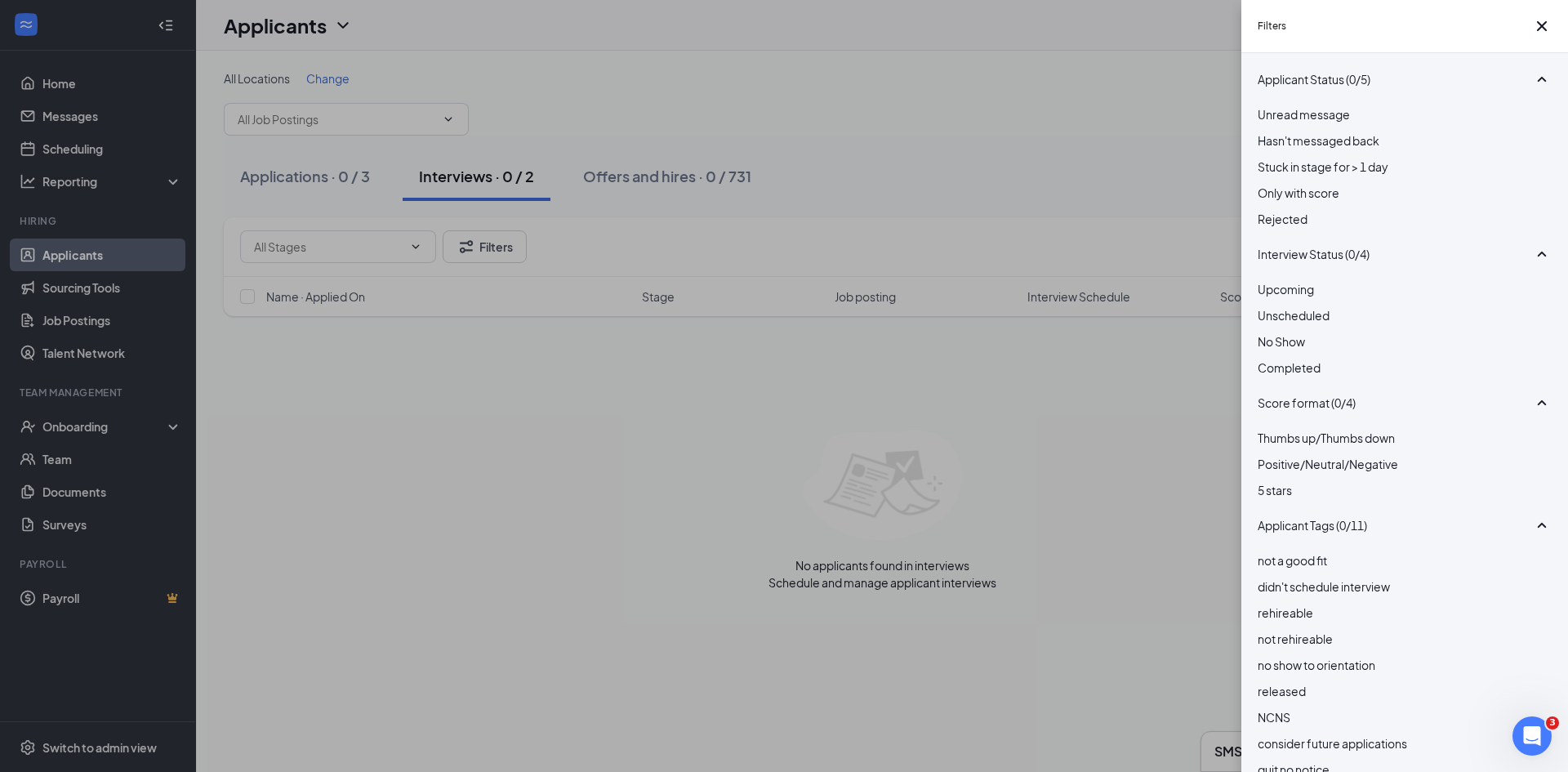
click at [1298, 227] on span "Rejected" at bounding box center [1282, 219] width 50 height 15
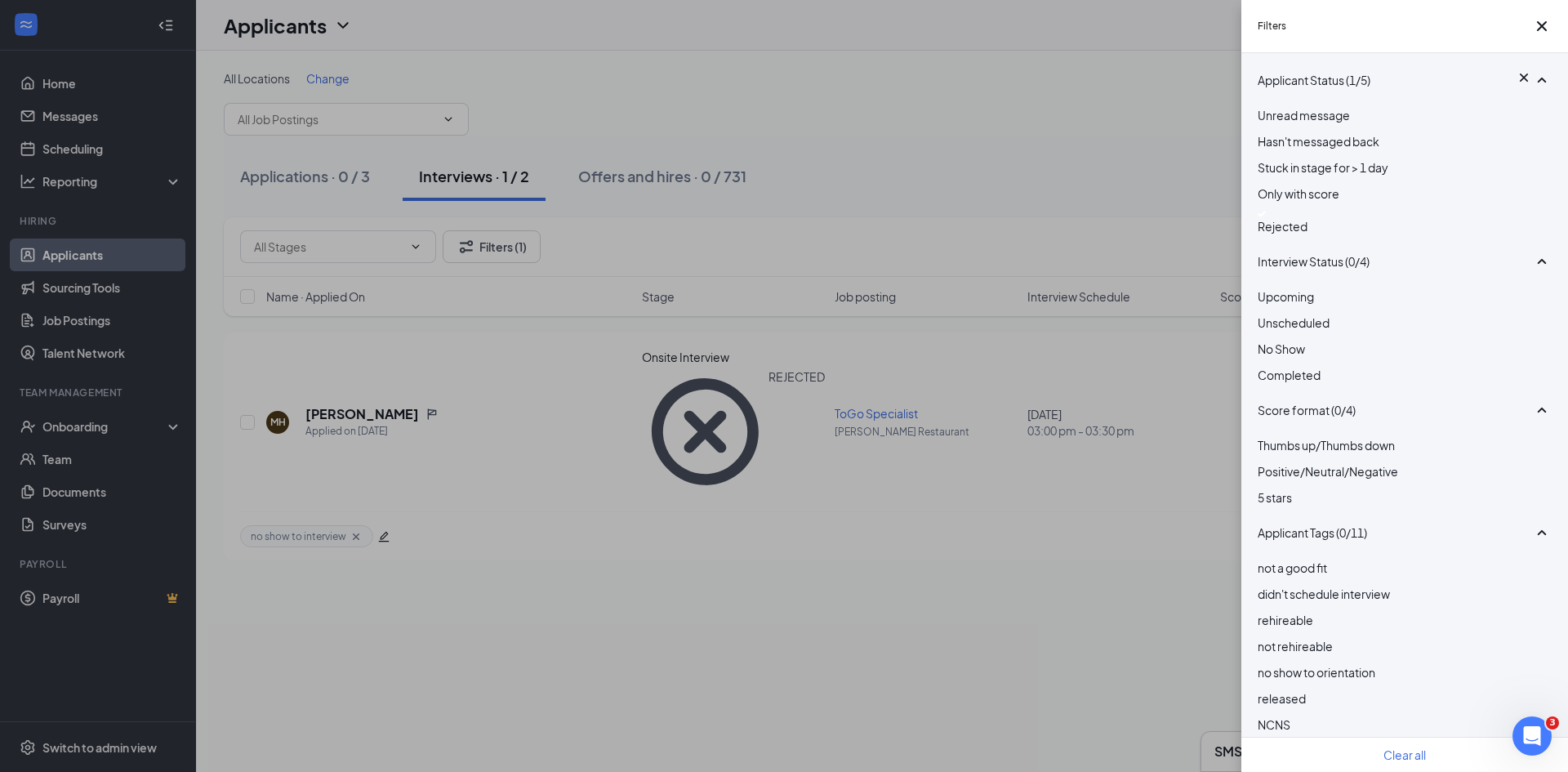
click at [747, 441] on div "Filters Applicant Status (1/5) Unread message Hasn't messaged back Stuck in sta…" at bounding box center [784, 386] width 1568 height 772
click at [342, 358] on div "Filters Applicant Status (1/5) Unread message Hasn't messaged back Stuck in sta…" at bounding box center [784, 386] width 1568 height 772
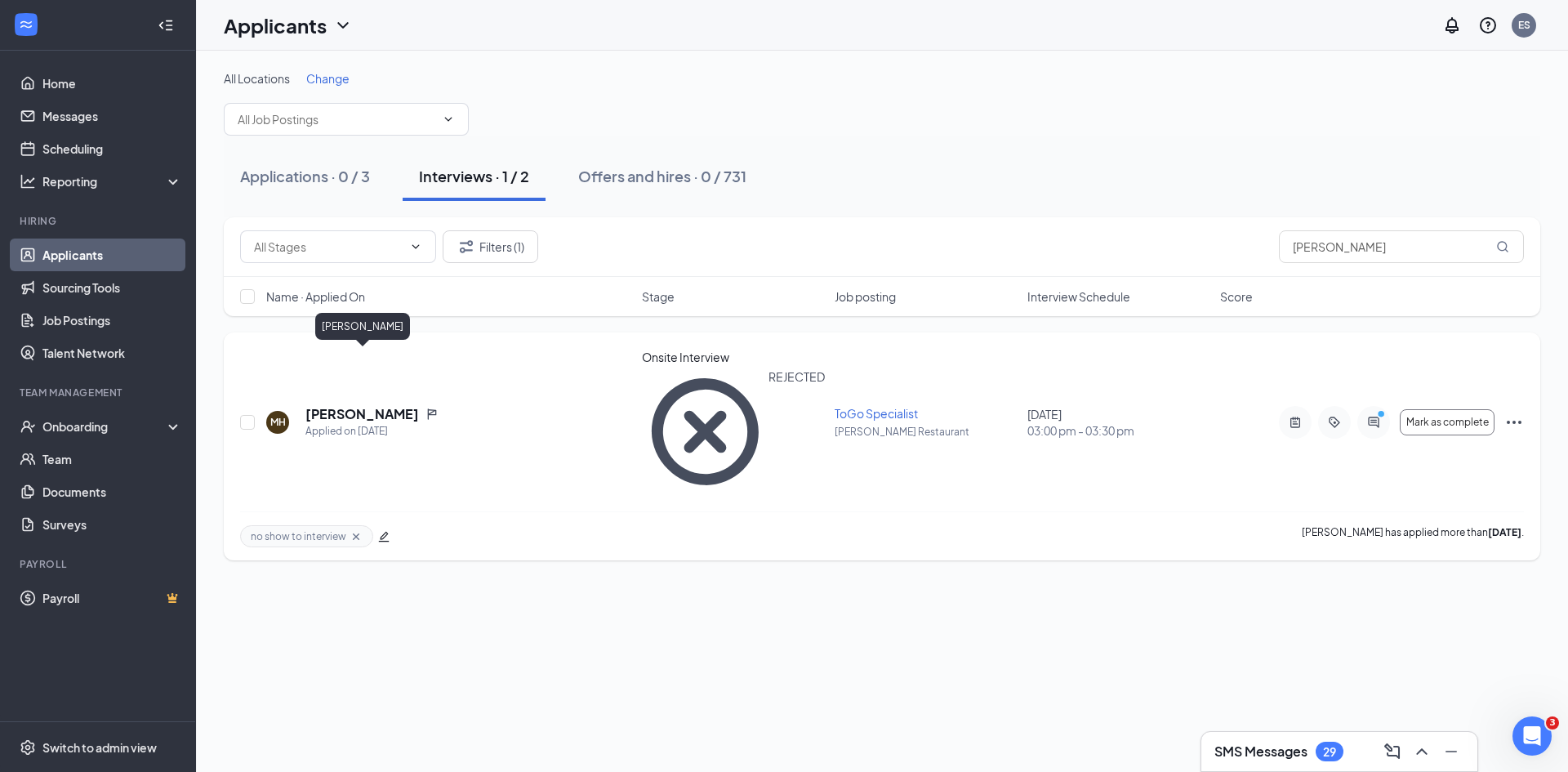
click at [380, 406] on h5 "[PERSON_NAME]" at bounding box center [363, 415] width 113 height 18
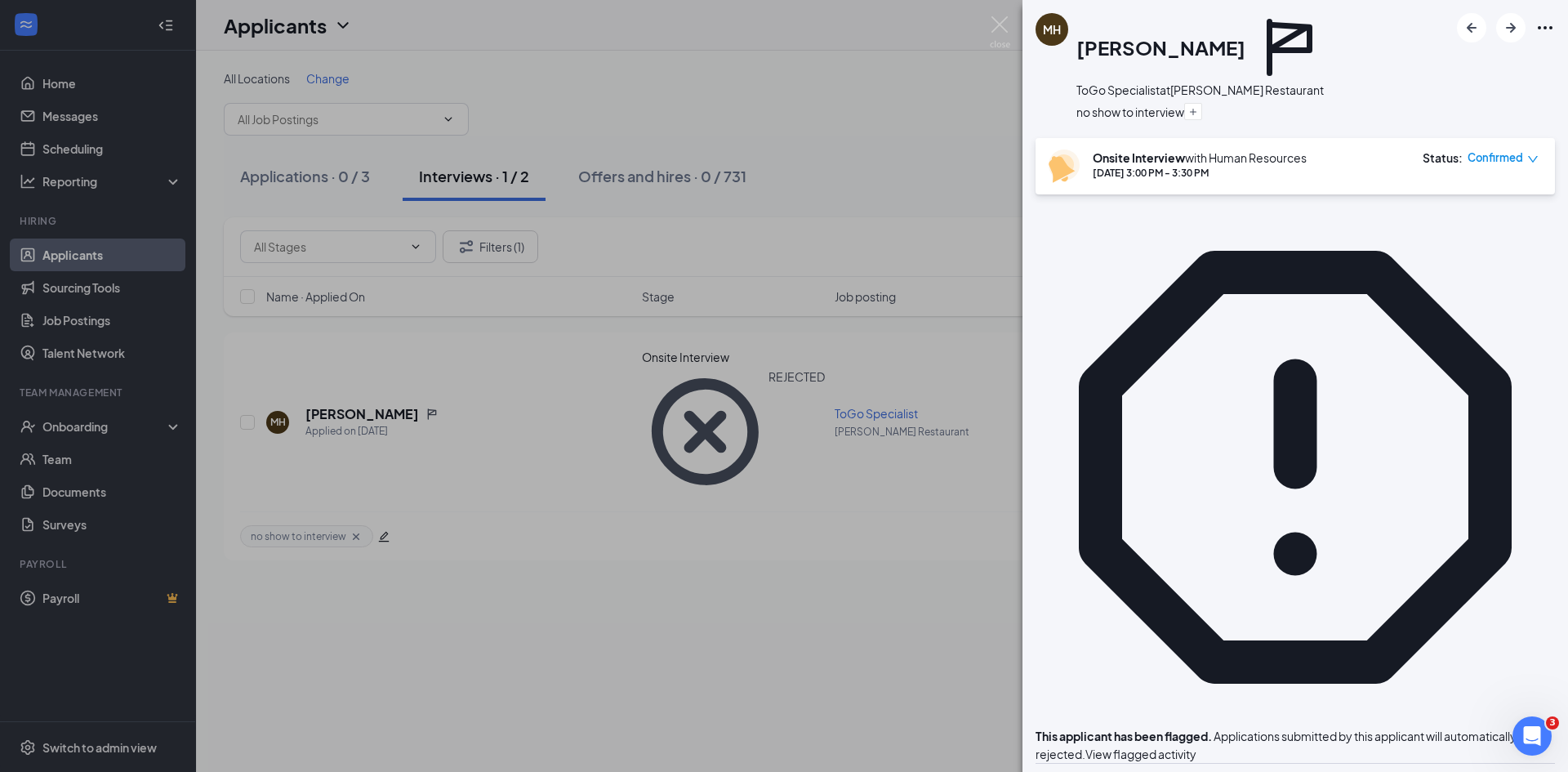
type textarea "U"
type textarea "I"
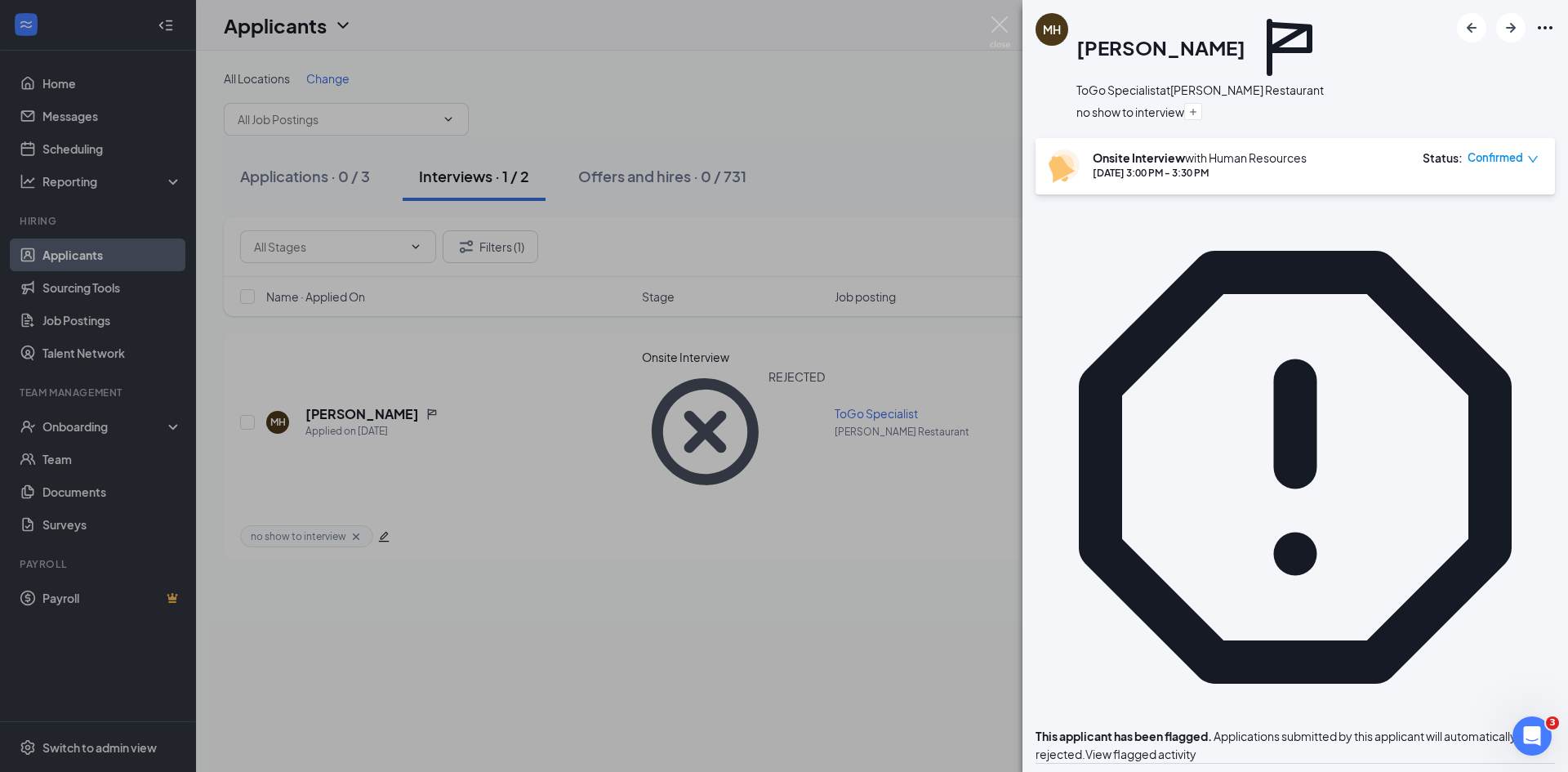
type textarea "Unfortunately we are unable to reschedule at this time. Our management team wil…"
click at [638, 93] on div "MH [PERSON_NAME] ToGo Specialist at [PERSON_NAME] Restaurant no show to intervi…" at bounding box center [784, 386] width 1568 height 772
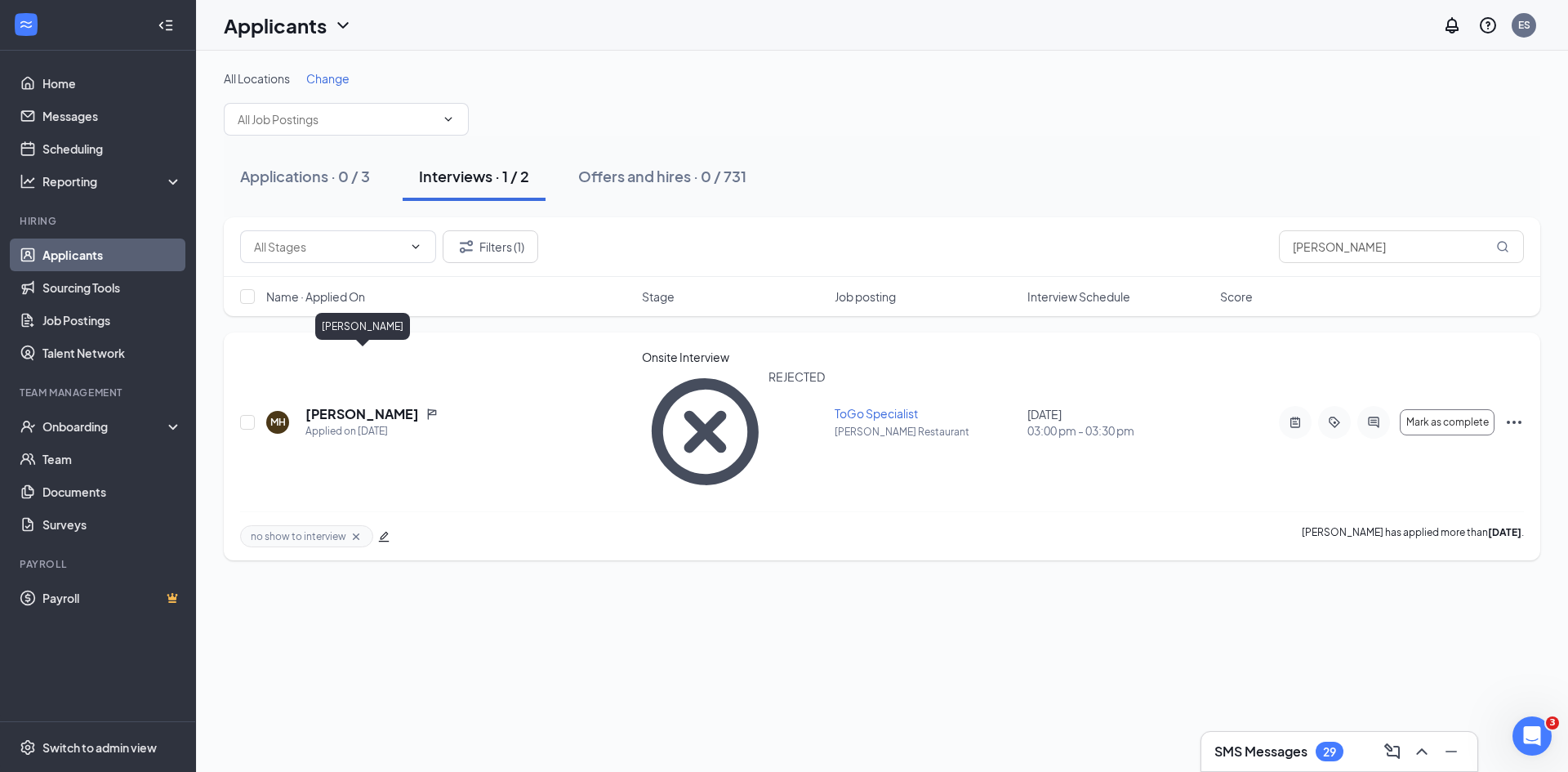
click at [375, 406] on h5 "[PERSON_NAME]" at bounding box center [363, 415] width 113 height 18
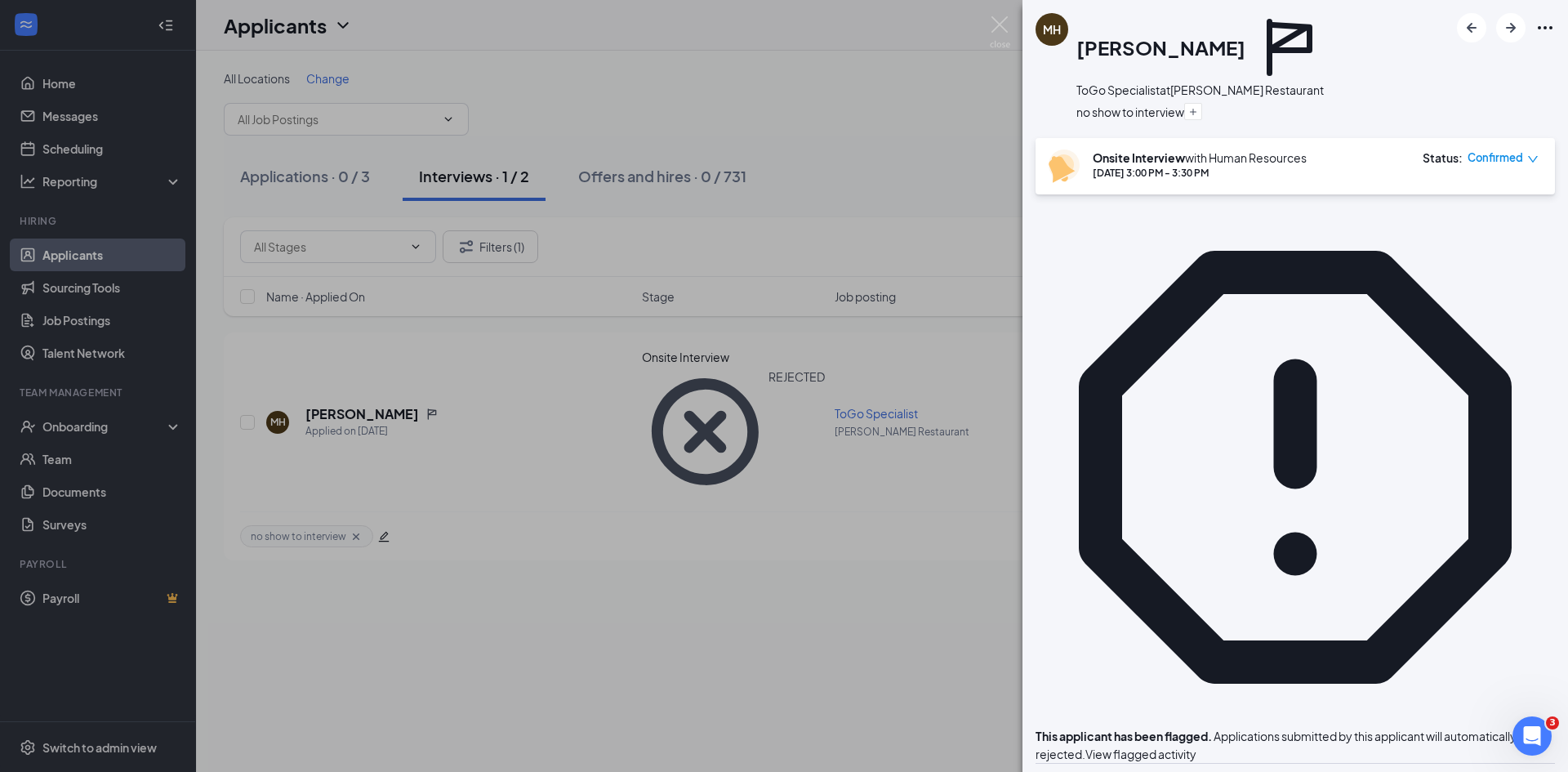
click at [662, 505] on div "MH [PERSON_NAME] ToGo Specialist at [PERSON_NAME] Restaurant no show to intervi…" at bounding box center [784, 386] width 1568 height 772
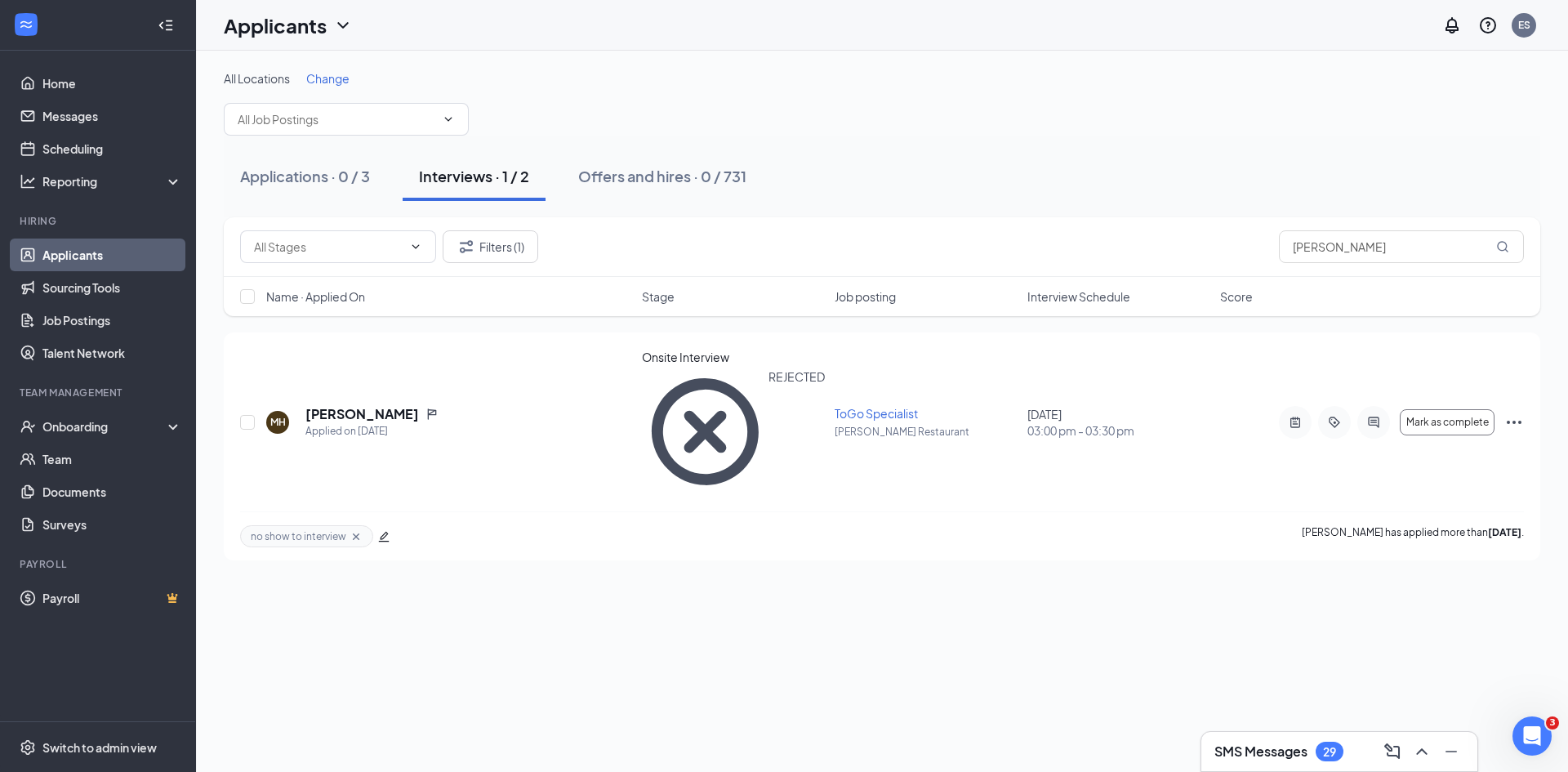
click at [71, 248] on link "Applicants" at bounding box center [112, 255] width 140 height 33
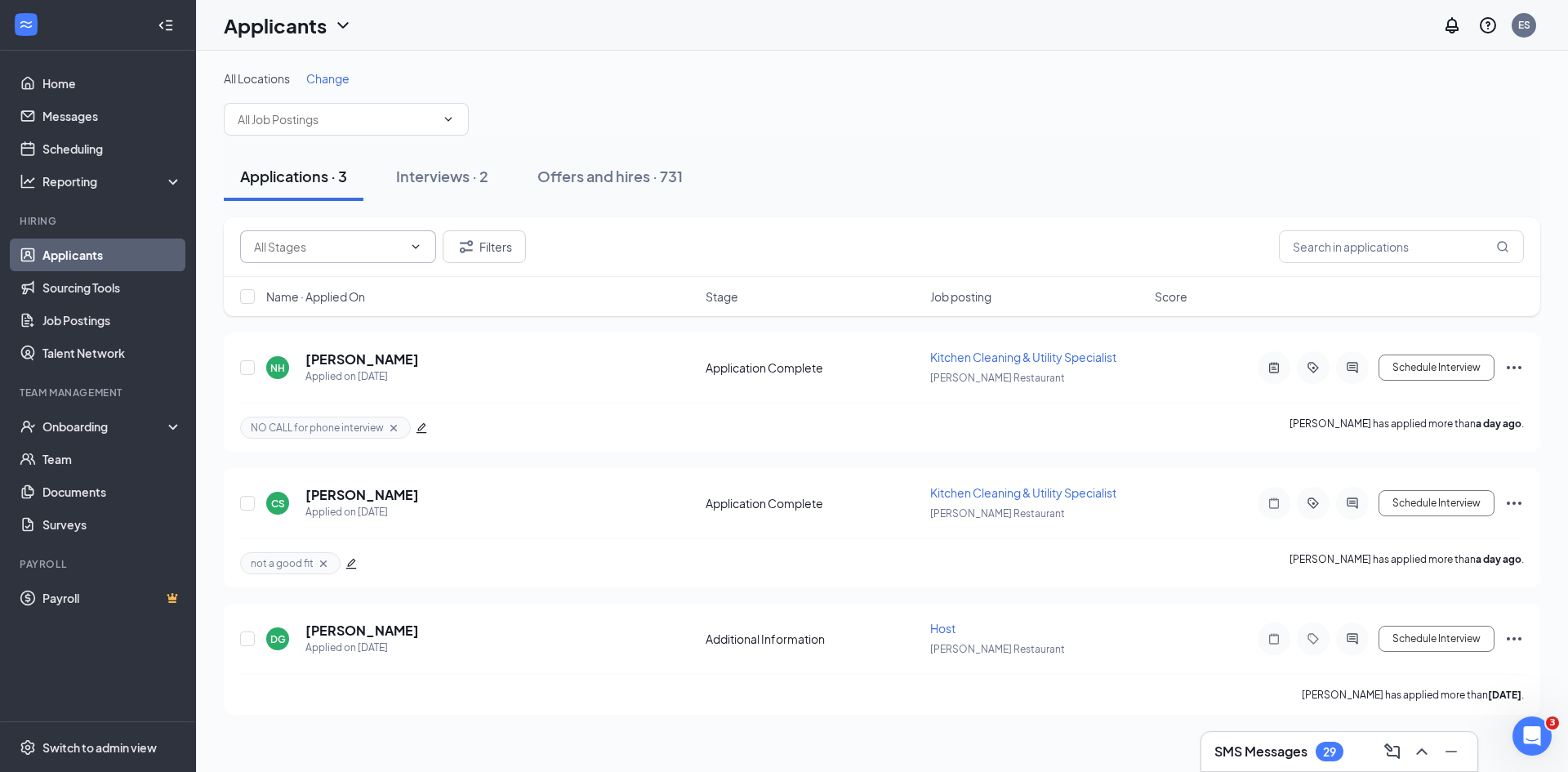
click at [279, 243] on input "text" at bounding box center [328, 247] width 149 height 18
click at [313, 295] on div "Application Complete (2)" at bounding box center [320, 286] width 132 height 18
type input "Application Complete (2)"
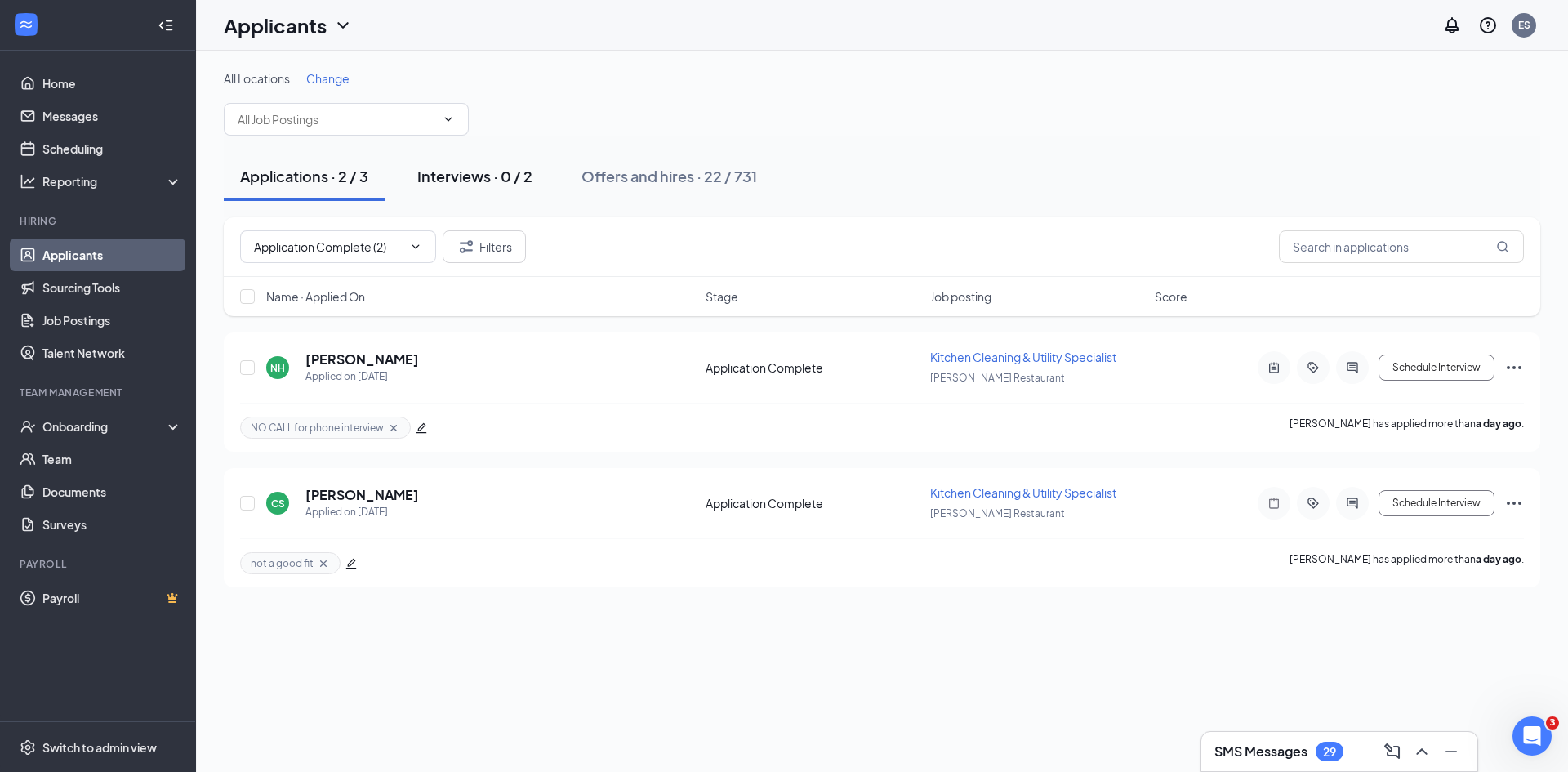
click at [485, 168] on div "Interviews · 0 / 2" at bounding box center [475, 176] width 115 height 20
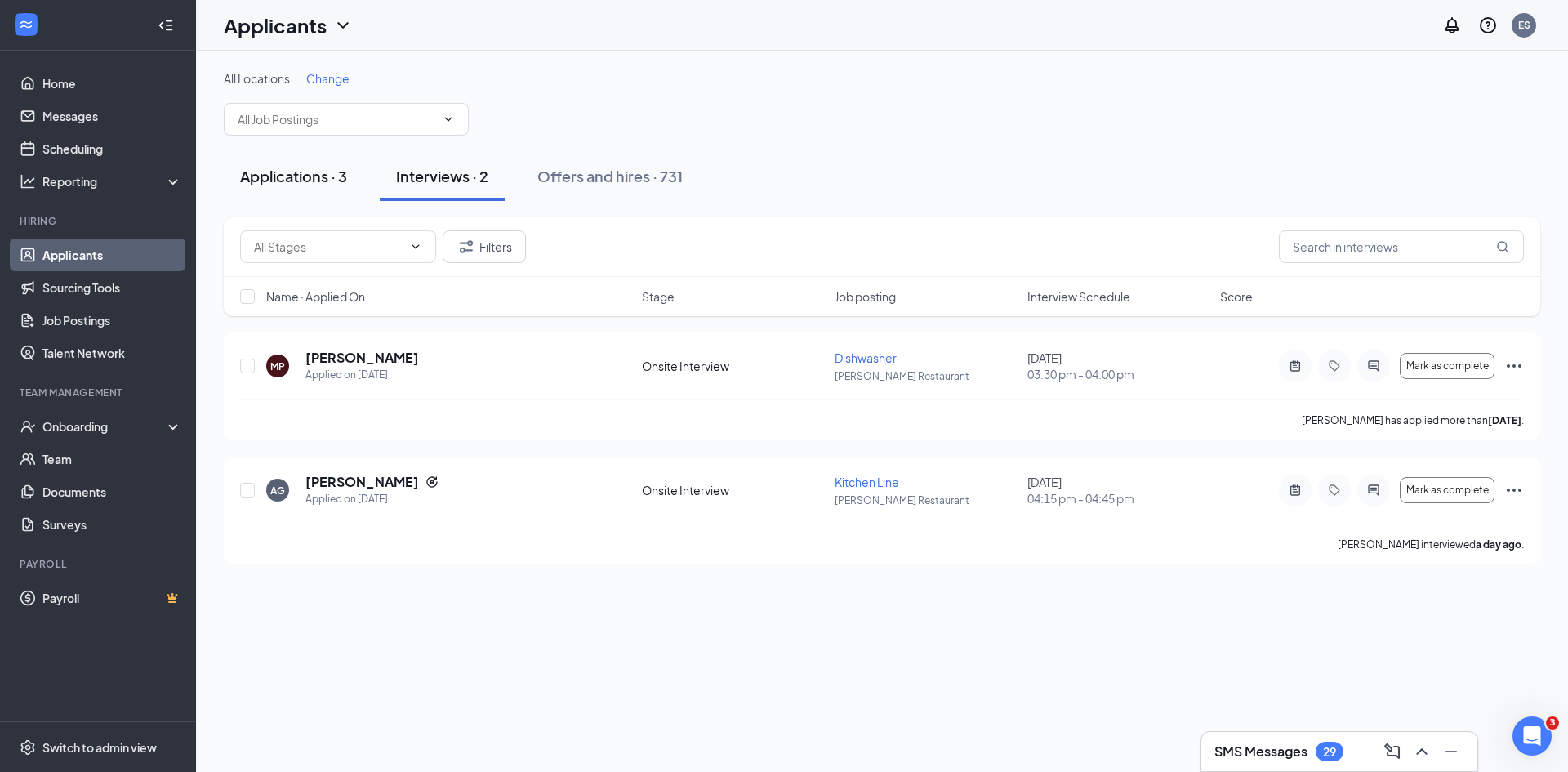
click at [282, 167] on div "Applications · 3" at bounding box center [293, 176] width 107 height 20
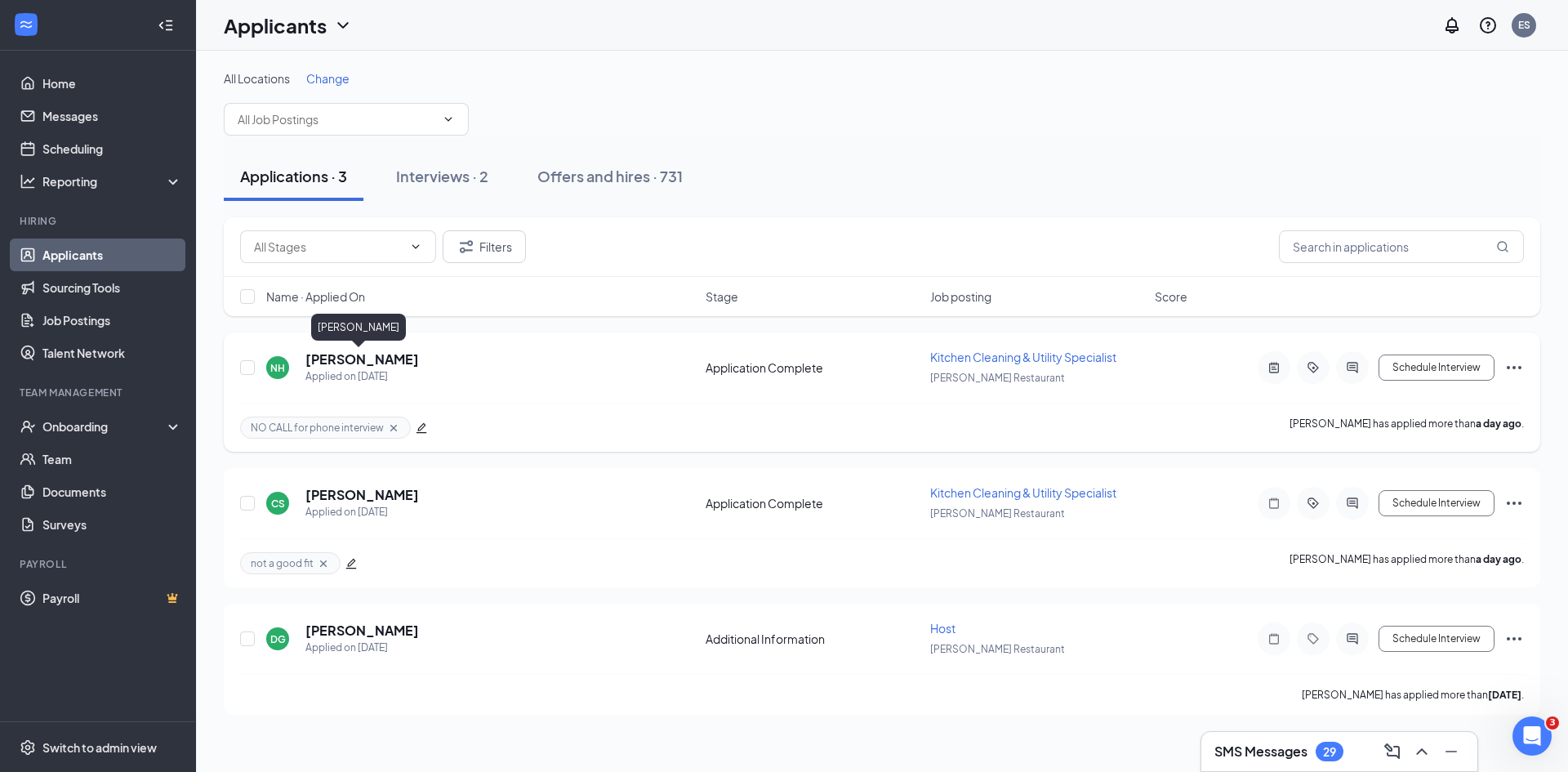
click at [329, 360] on h5 "[PERSON_NAME]" at bounding box center [363, 360] width 113 height 18
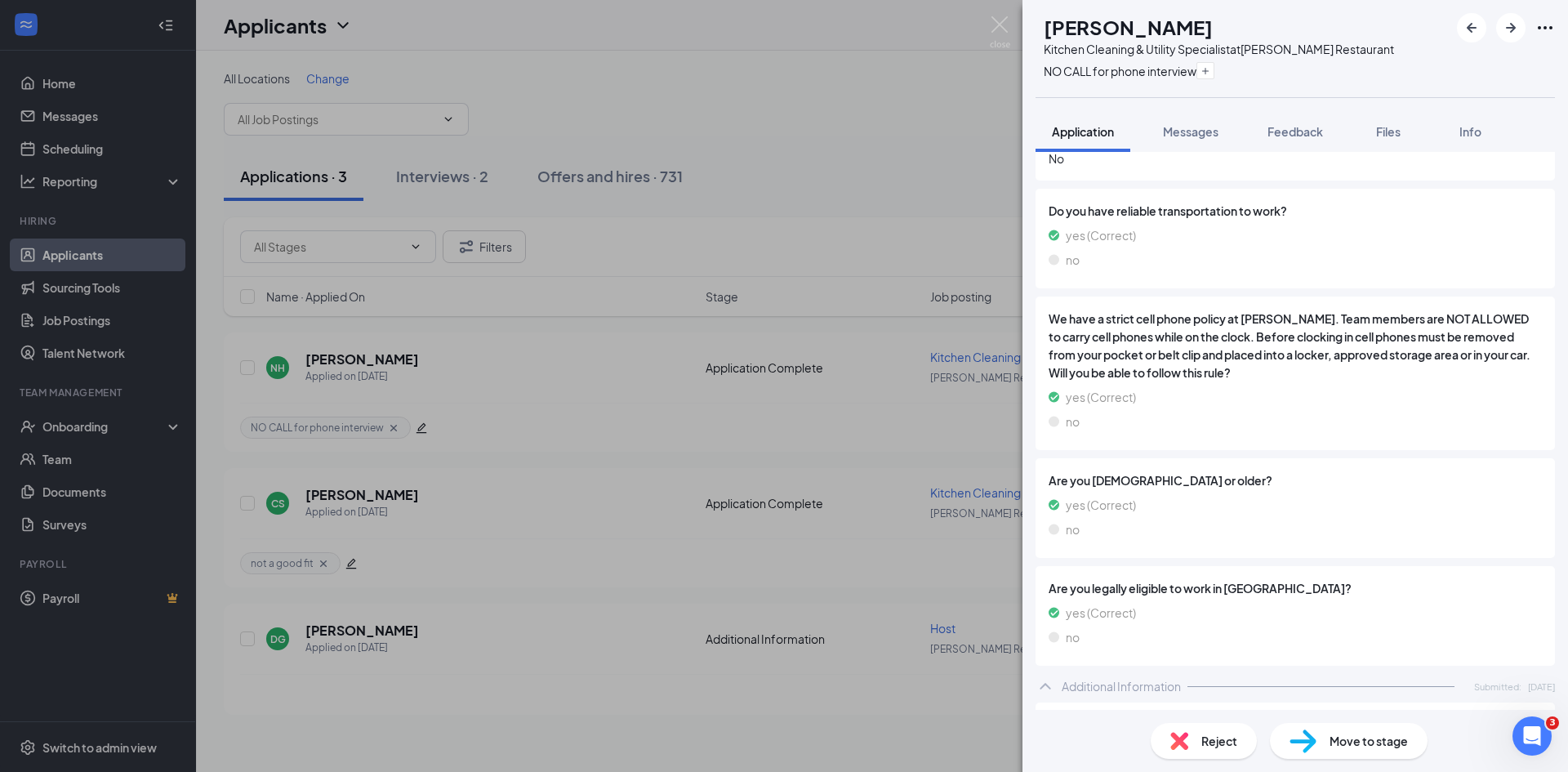
scroll to position [1242, 0]
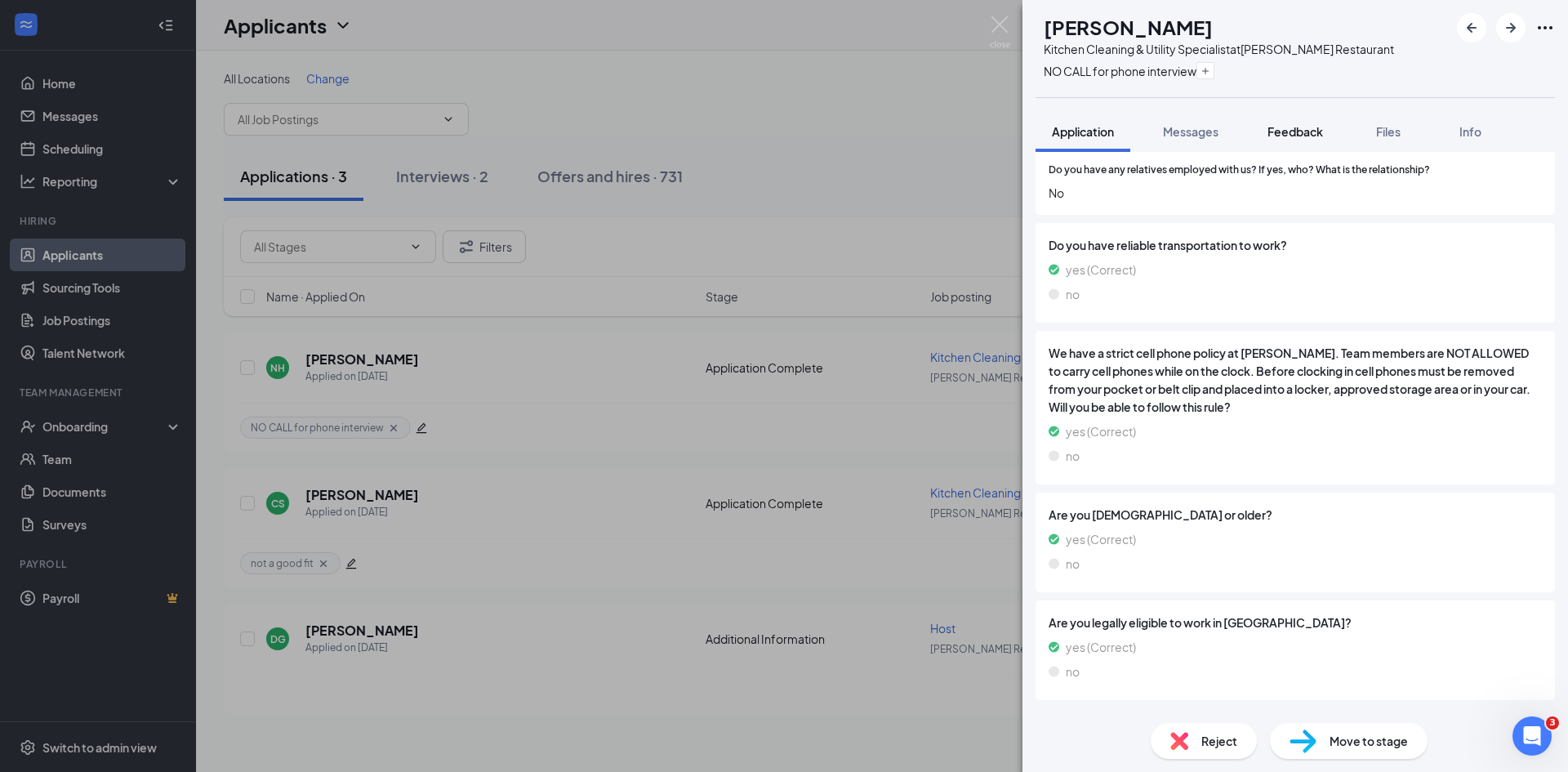
click at [1315, 129] on span "Feedback" at bounding box center [1295, 132] width 56 height 15
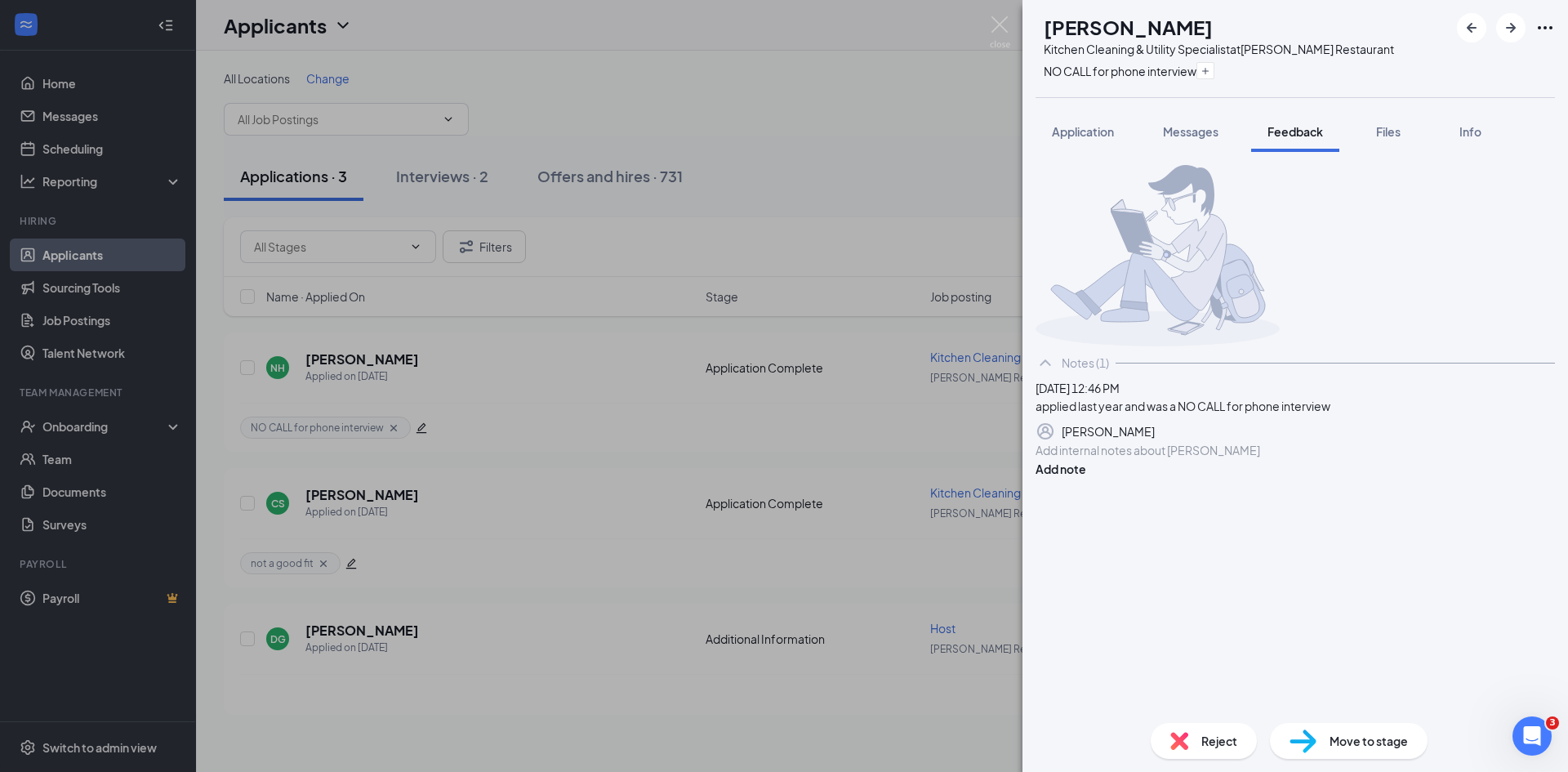
click at [1155, 431] on icon "Pen" at bounding box center [1155, 431] width 0 height 0
drag, startPoint x: 1387, startPoint y: 521, endPoint x: 1397, endPoint y: 511, distance: 14.1
click at [1394, 424] on div "applied last year and was a NO CALL for phone interview" at bounding box center [1295, 415] width 518 height 17
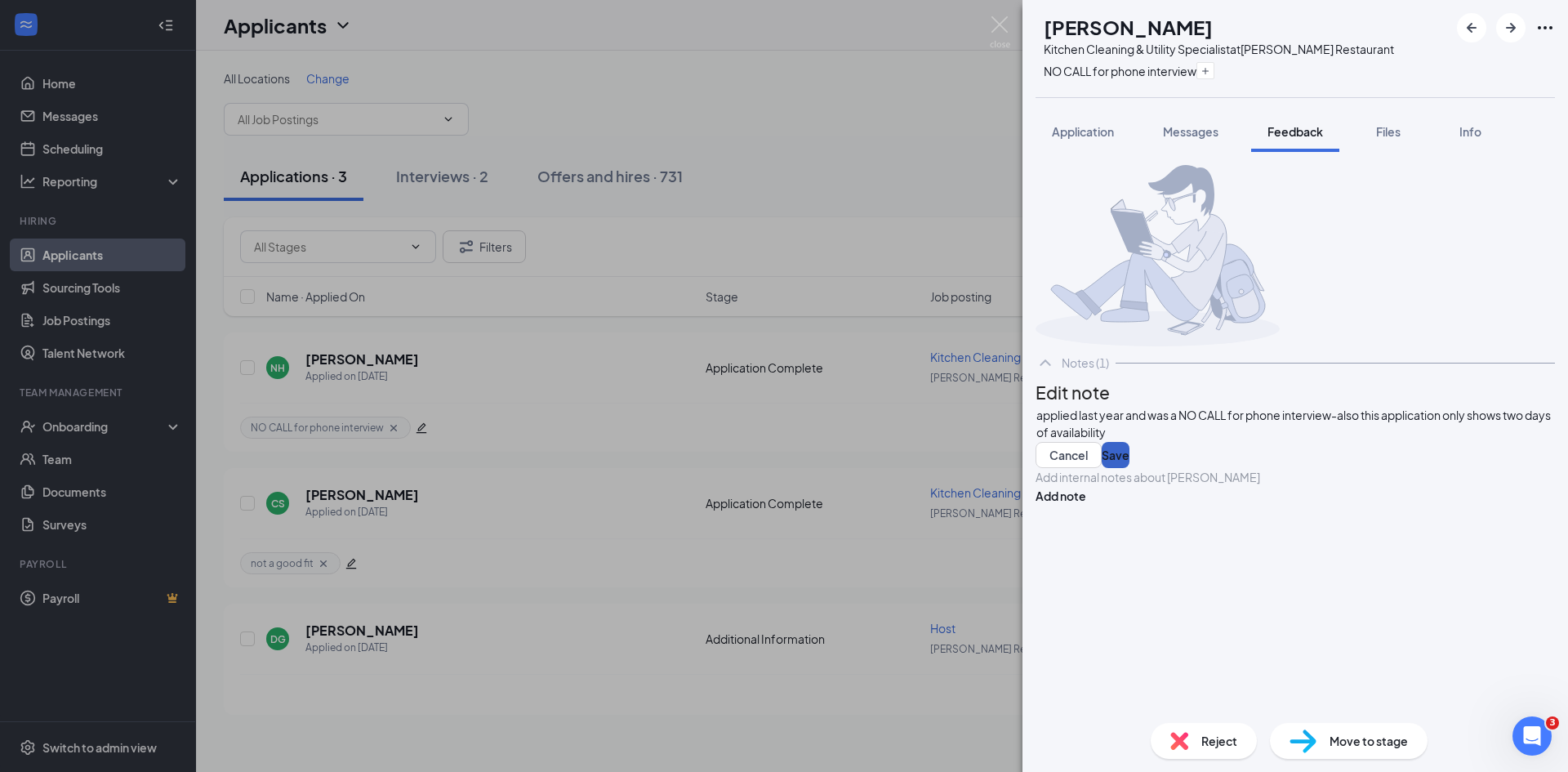
click at [1130, 468] on button "Save" at bounding box center [1116, 455] width 27 height 26
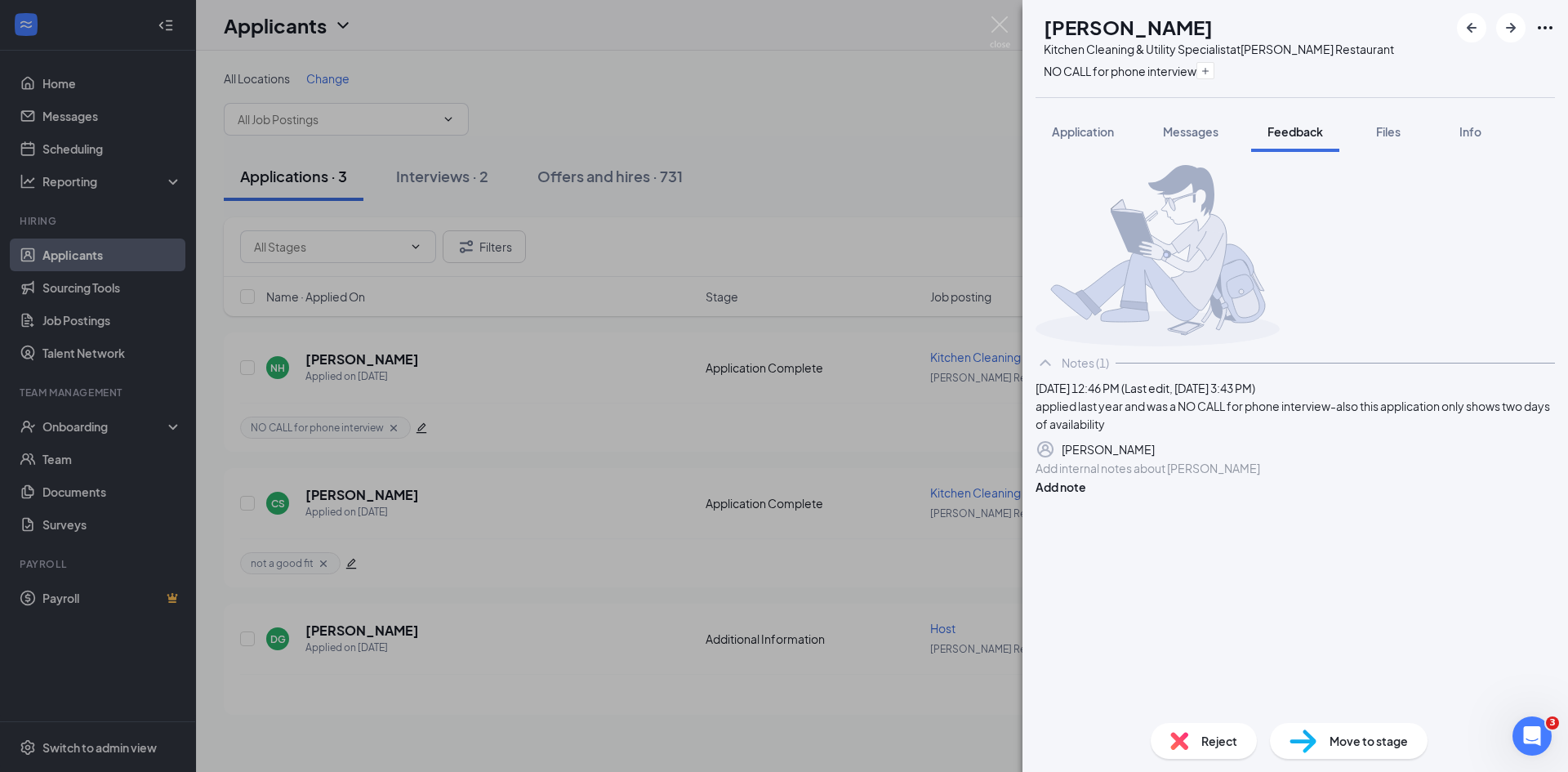
click at [1200, 744] on div "Reject" at bounding box center [1204, 741] width 106 height 36
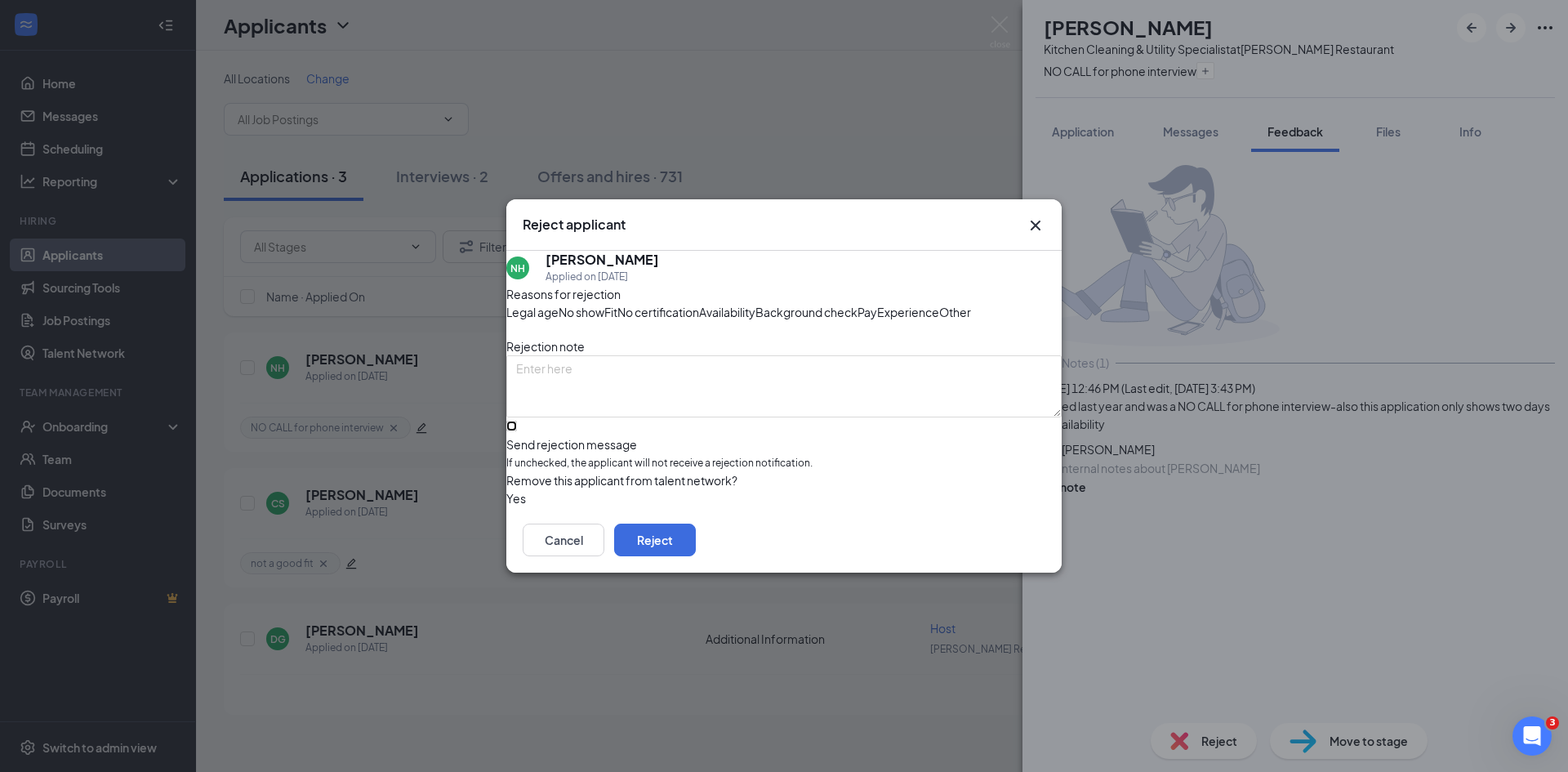
click at [517, 431] on input "Send rejection message If unchecked, the applicant will not receive a rejection…" at bounding box center [512, 427] width 11 height 11
checkbox input "true"
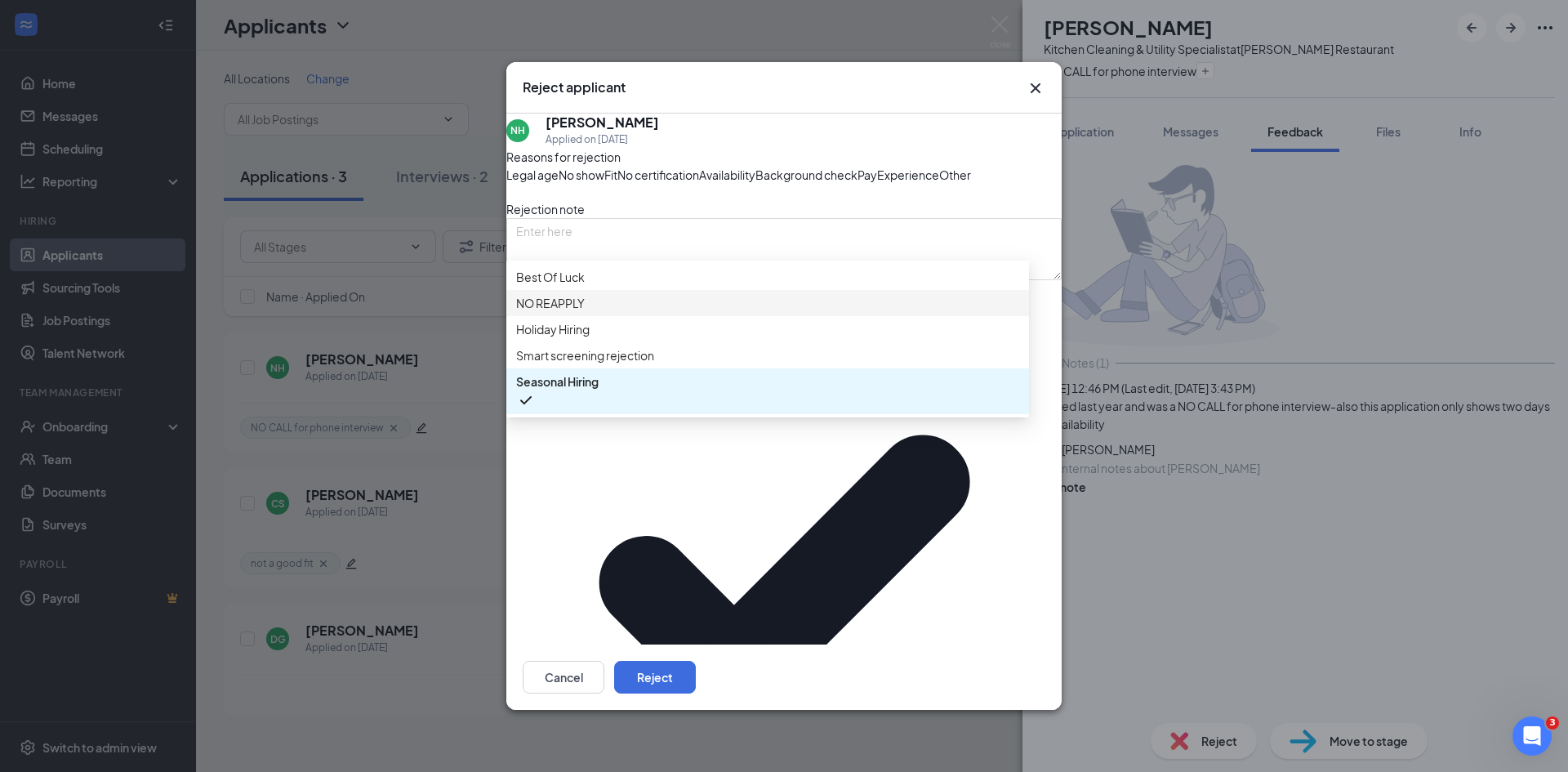
click at [569, 312] on span "NO REAPPLY" at bounding box center [550, 303] width 68 height 18
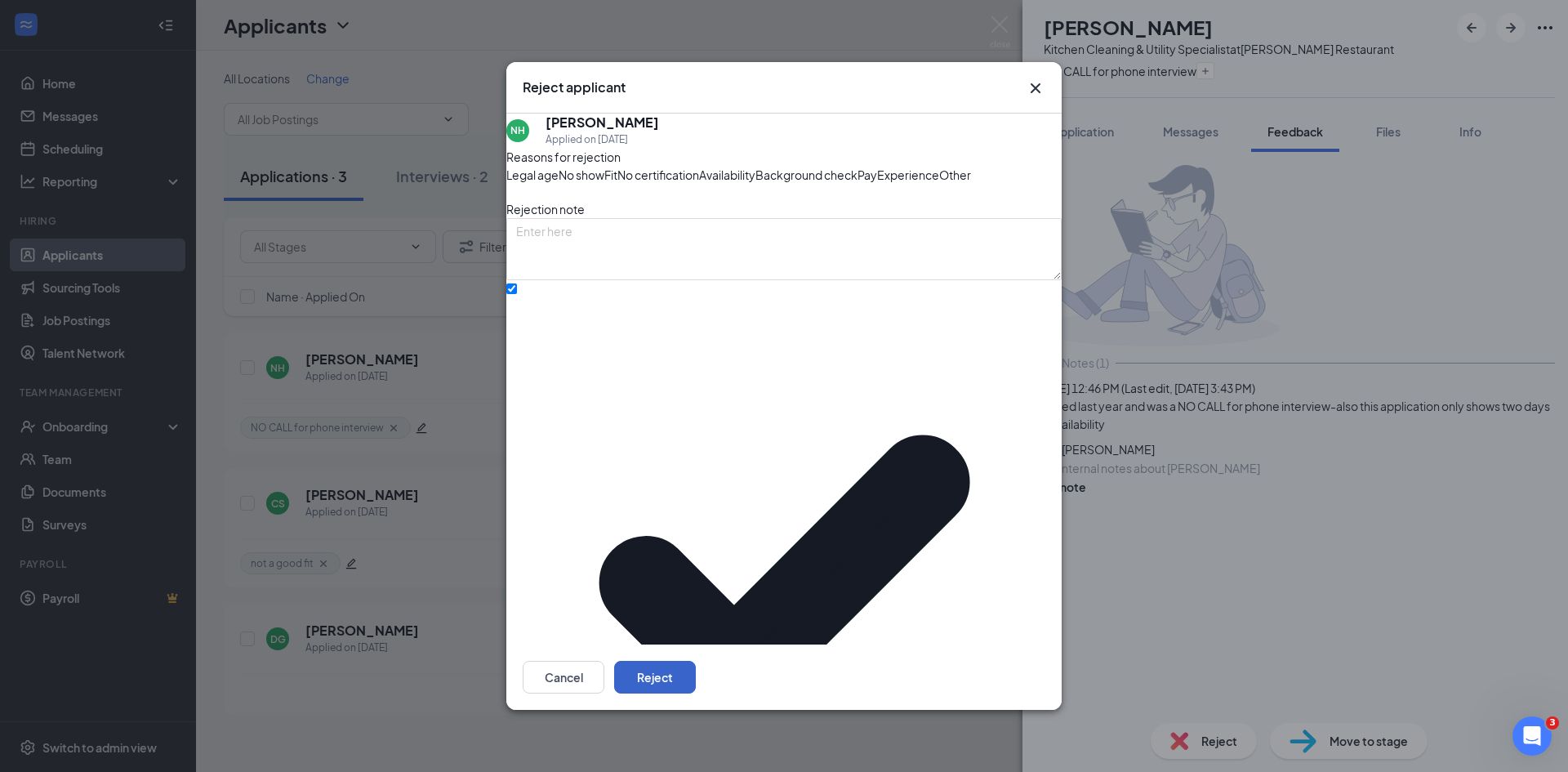
click at [696, 661] on button "Reject" at bounding box center [655, 678] width 81 height 33
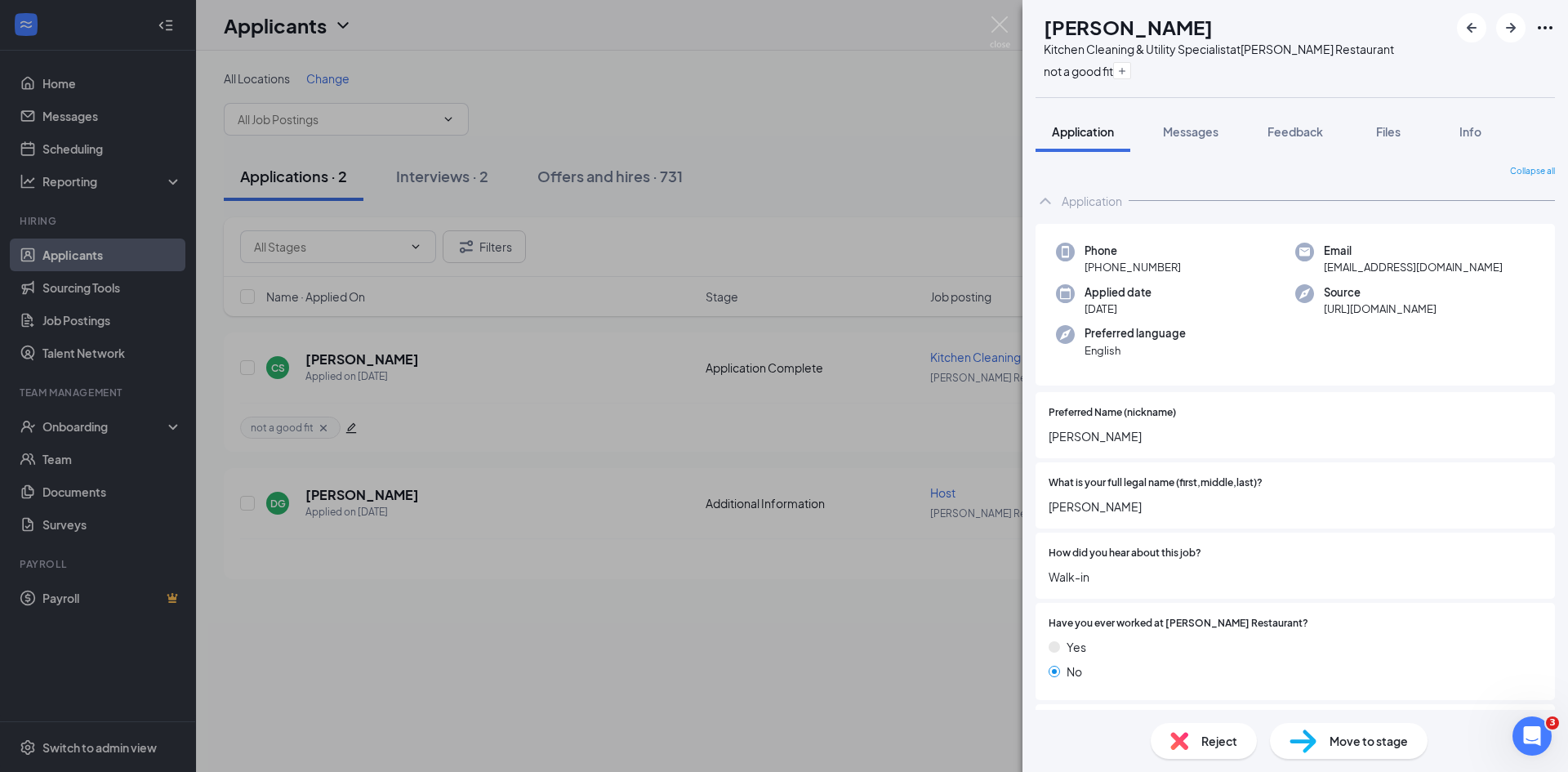
click at [547, 483] on div "CS [PERSON_NAME] Kitchen Cleaning & Utility Specialist at [PERSON_NAME] Restaur…" at bounding box center [784, 386] width 1568 height 772
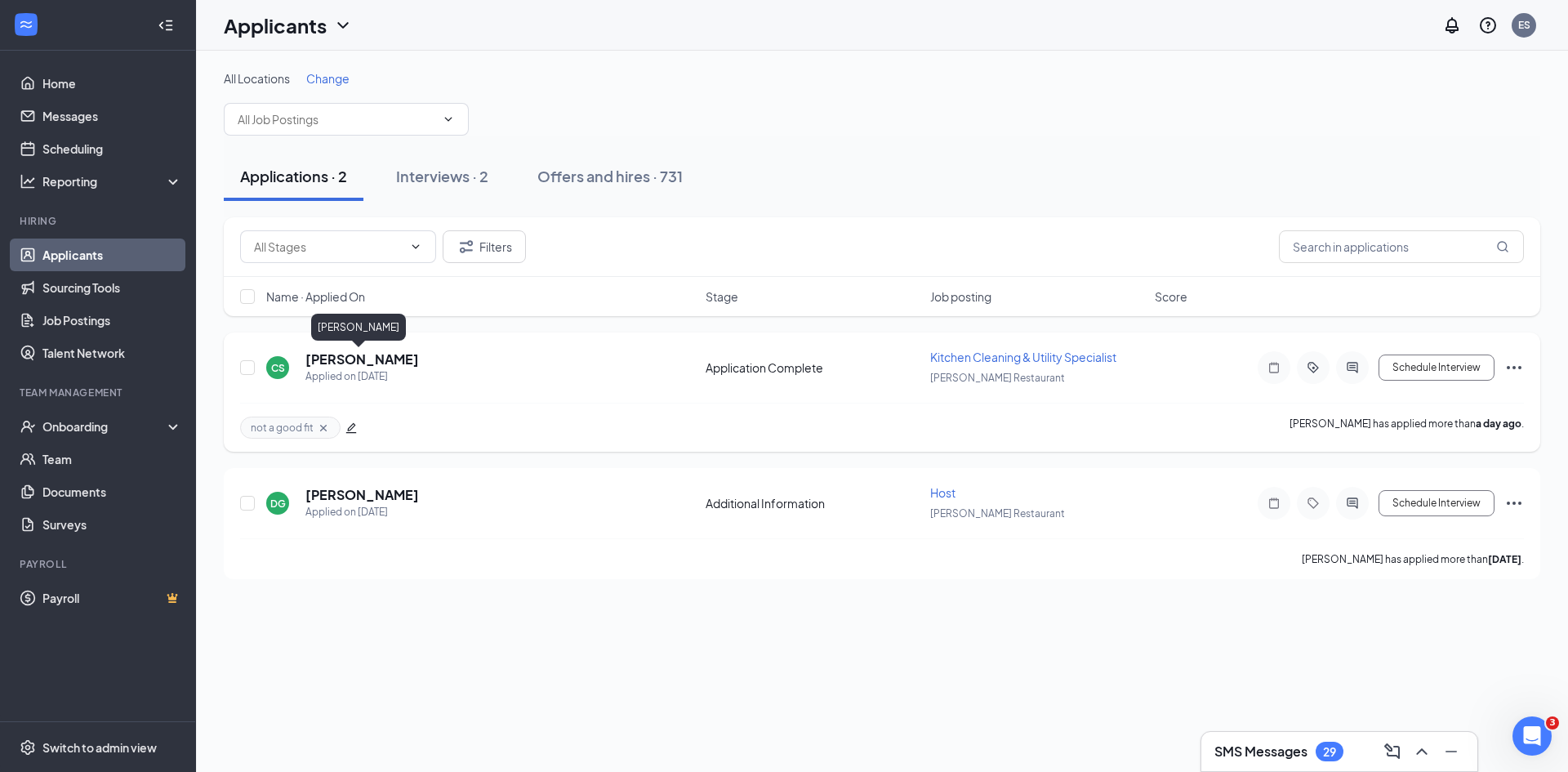
click at [353, 358] on h5 "[PERSON_NAME]" at bounding box center [363, 360] width 113 height 18
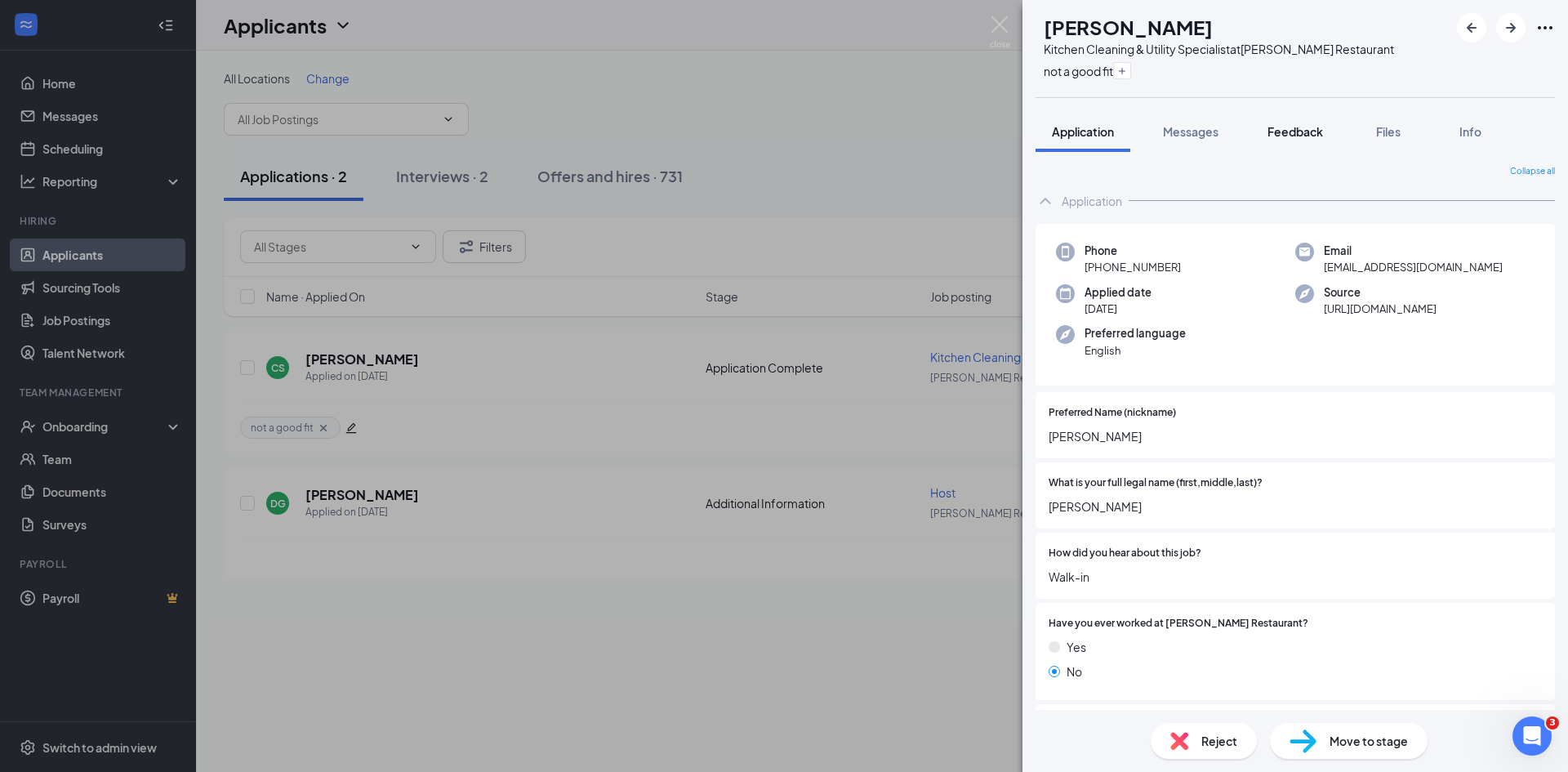
click at [1273, 124] on span "Feedback" at bounding box center [1295, 132] width 56 height 15
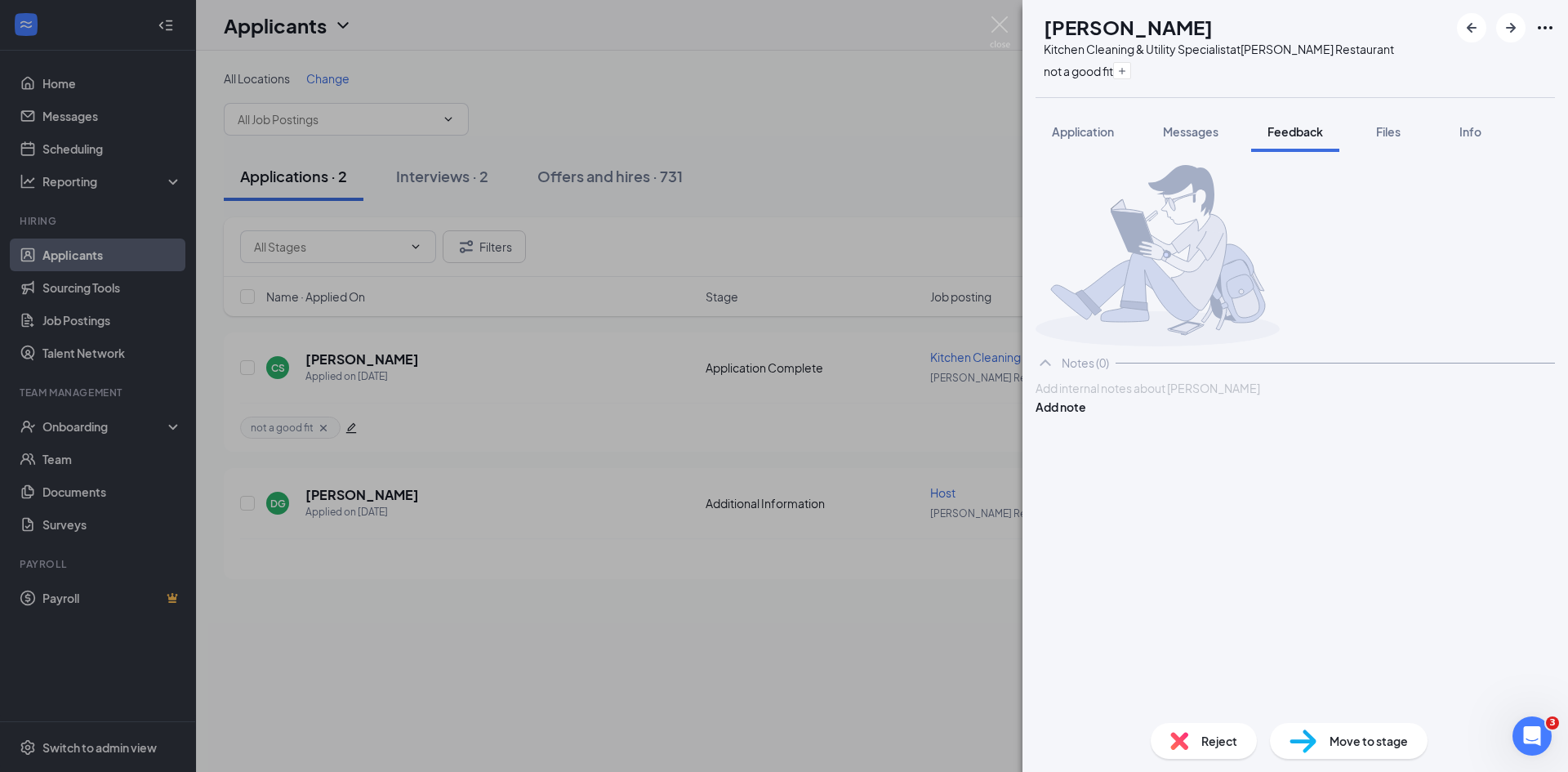
click at [1090, 397] on div at bounding box center [1295, 388] width 518 height 17
click at [1087, 416] on button "Add note" at bounding box center [1060, 407] width 50 height 18
click at [1189, 730] on div "Reject" at bounding box center [1204, 741] width 106 height 36
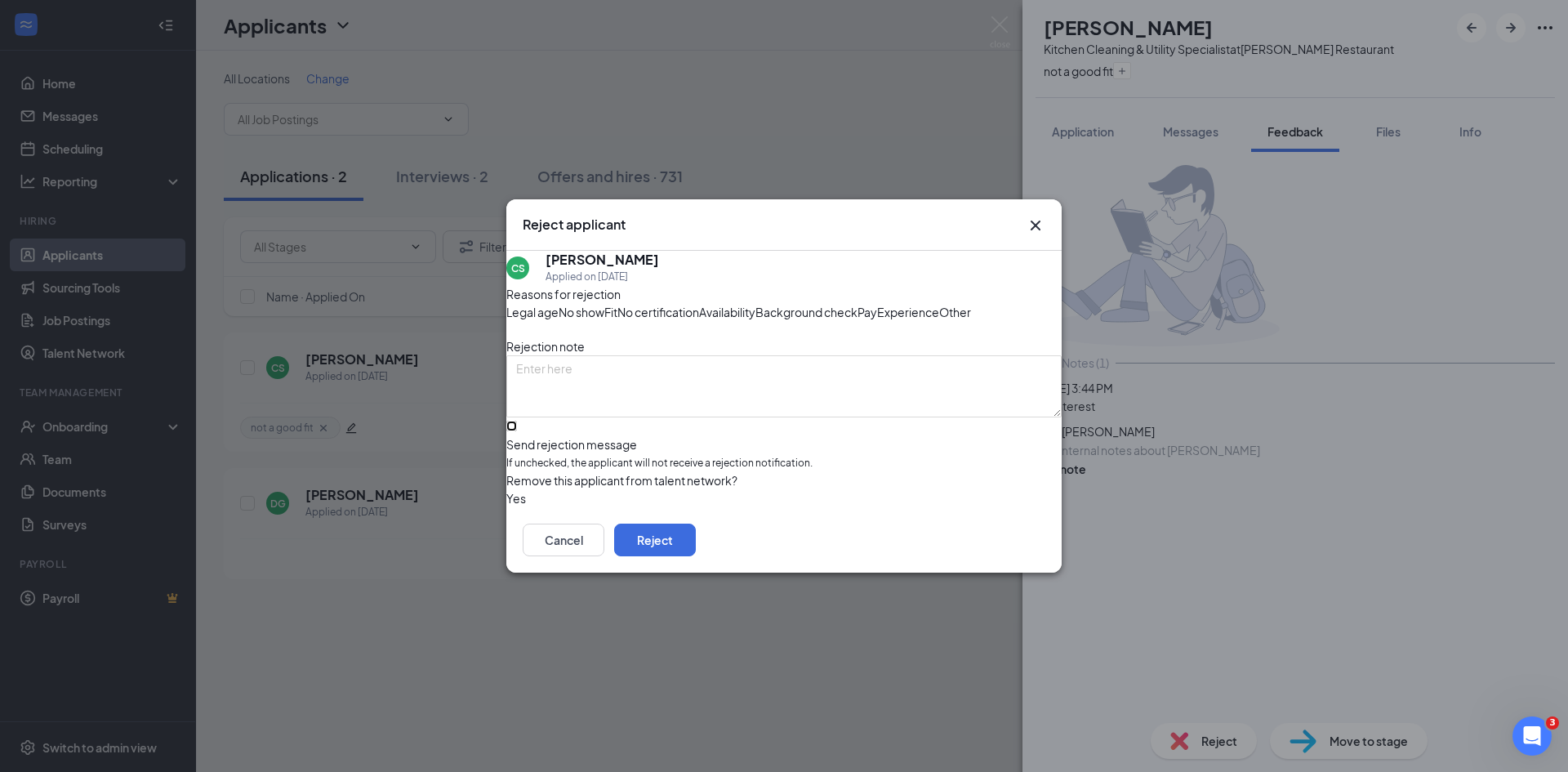
click at [517, 431] on input "Send rejection message If unchecked, the applicant will not receive a rejection…" at bounding box center [512, 427] width 11 height 11
checkbox input "true"
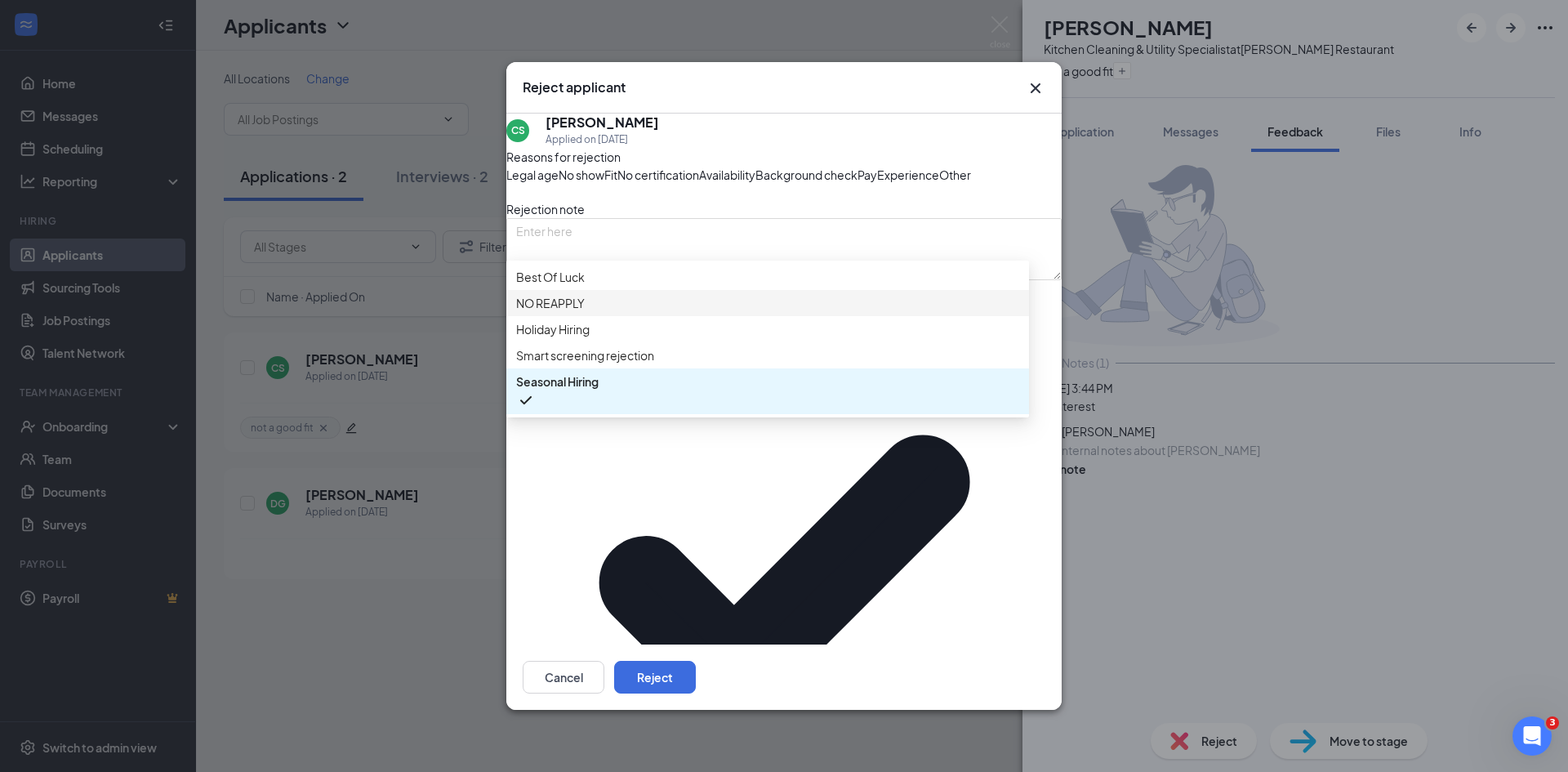
click at [560, 312] on span "NO REAPPLY" at bounding box center [550, 303] width 68 height 18
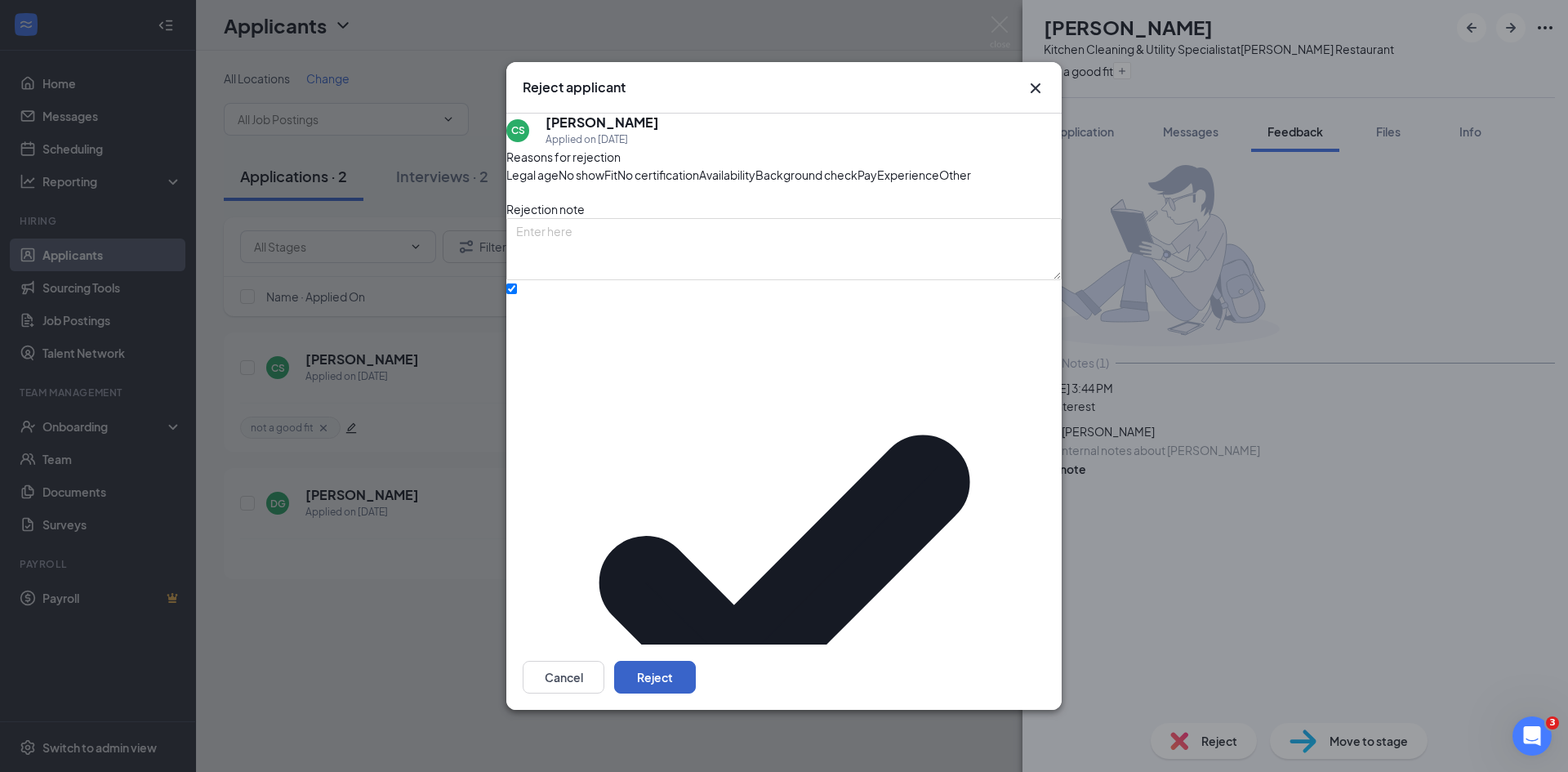
click at [696, 661] on button "Reject" at bounding box center [655, 678] width 81 height 33
